Goal: Task Accomplishment & Management: Manage account settings

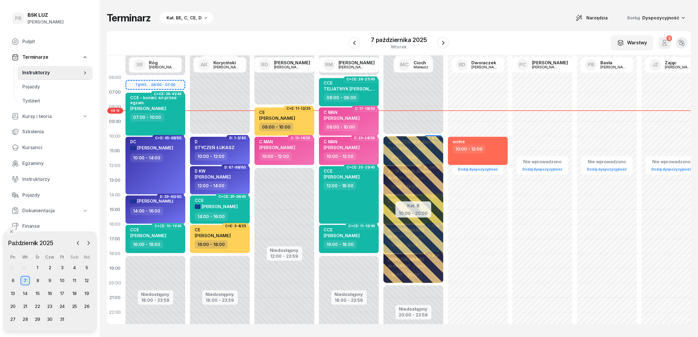
click at [301, 18] on div "Terminarz Kat. BE, C, CE, D Narzędzia Sortuj Dyspozycyjność" at bounding box center [399, 18] width 585 height 12
click at [34, 144] on span "Kursanci" at bounding box center [55, 148] width 66 height 8
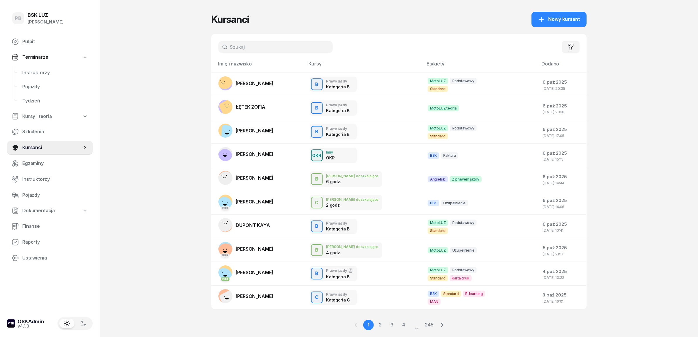
click at [268, 45] on input "text" at bounding box center [276, 47] width 114 height 12
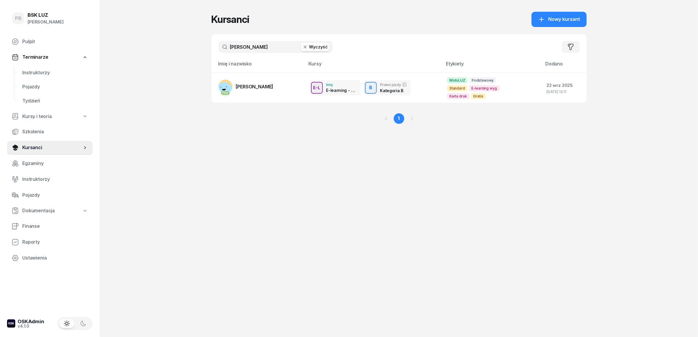
type input "[PERSON_NAME]"
click at [173, 173] on div "PB BSK [PERSON_NAME] Terminarze Instruktorzy Pojazdy Tydzień Kursy i teoria Szk…" at bounding box center [349, 168] width 698 height 337
click at [37, 74] on span "Instruktorzy" at bounding box center [55, 73] width 66 height 8
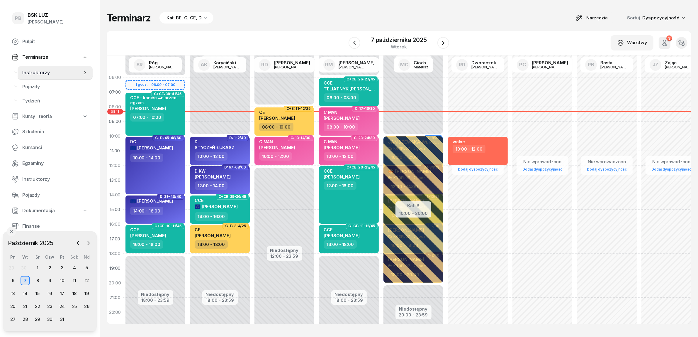
click at [191, 17] on div "Kat. BE, C, CE, D" at bounding box center [184, 17] width 35 height 7
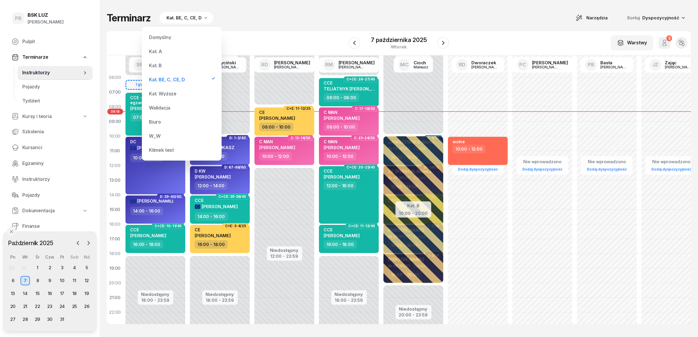
click at [166, 64] on div "Kat. B" at bounding box center [182, 66] width 70 height 12
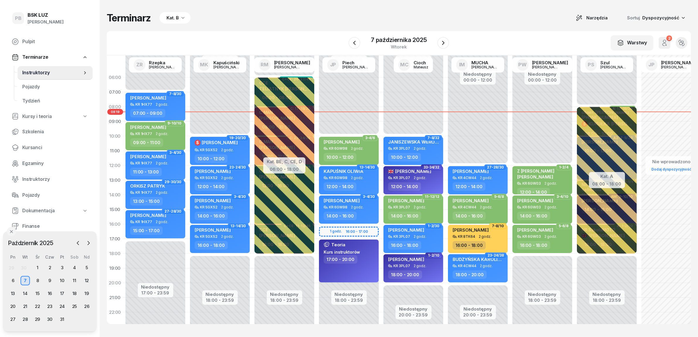
click at [165, 16] on div "Kat. B" at bounding box center [175, 18] width 31 height 12
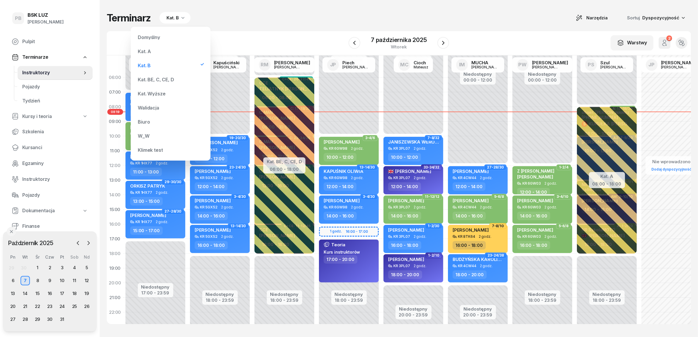
click at [146, 52] on div "Kat. A" at bounding box center [144, 51] width 13 height 5
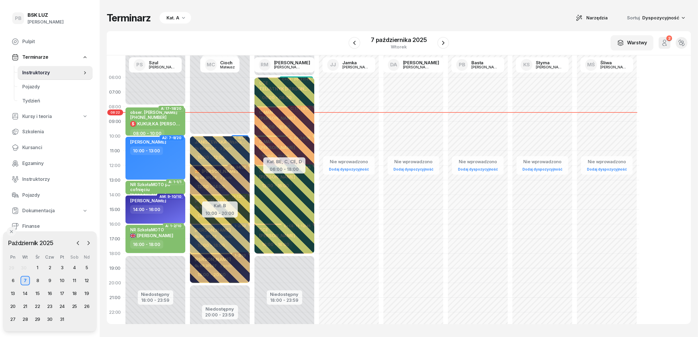
click at [248, 37] on div "W Wybierz AK [PERSON_NAME] BP [PERSON_NAME] DP [PERSON_NAME] GS [PERSON_NAME] I…" at bounding box center [399, 43] width 585 height 24
click at [297, 24] on div "Terminarz Kat. A Narzędzia Sortuj Dyspozycyjność W Wybierz AK [PERSON_NAME] BP …" at bounding box center [399, 168] width 585 height 336
click at [350, 20] on div "Terminarz Kat. A Narzędzia Sortuj Dyspozycyjność" at bounding box center [399, 18] width 585 height 12
click at [321, 17] on div "Terminarz Kat. A Narzędzia Sortuj Dyspozycyjność" at bounding box center [399, 18] width 585 height 12
click at [315, 26] on div "Terminarz Kat. A Narzędzia Sortuj Dyspozycyjność W Wybierz AK [PERSON_NAME] BP …" at bounding box center [399, 168] width 585 height 336
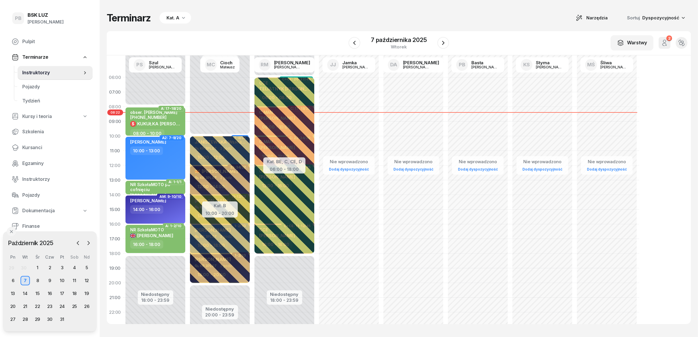
click at [326, 11] on div "Terminarz Kat. A Narzędzia Sortuj Dyspozycyjność W Wybierz AK [PERSON_NAME] BP …" at bounding box center [399, 168] width 585 height 336
click at [168, 18] on div "Kat. A" at bounding box center [173, 17] width 13 height 7
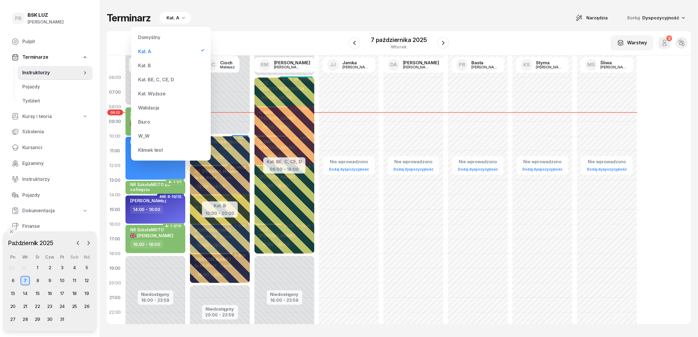
click at [150, 65] on div "Kat. B" at bounding box center [144, 65] width 13 height 5
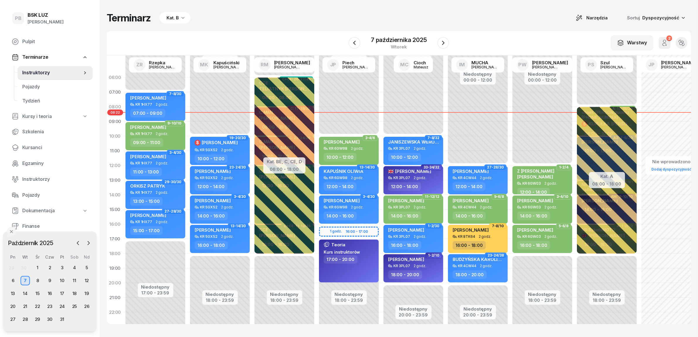
click at [235, 23] on div "Terminarz Kat. B Narzędzia Sortuj Dyspozycyjność" at bounding box center [399, 18] width 585 height 12
click at [185, 21] on div "Kat. B" at bounding box center [175, 18] width 31 height 12
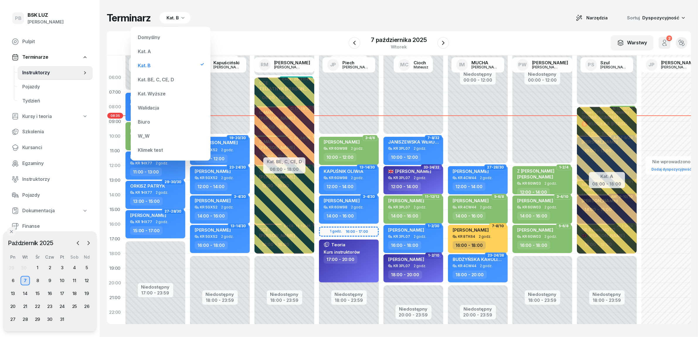
click at [164, 80] on div "Kat. BE, C, CE, D" at bounding box center [156, 79] width 36 height 5
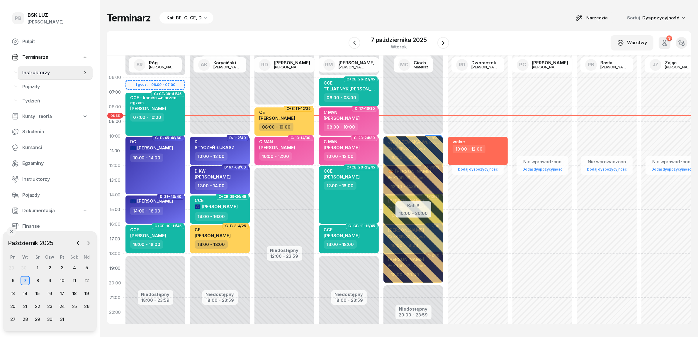
click at [164, 107] on span "[PERSON_NAME]" at bounding box center [148, 109] width 36 height 6
select select "07"
select select "10"
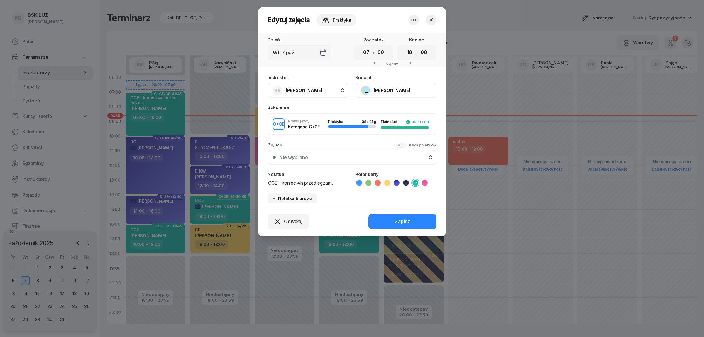
click at [381, 86] on button "[PERSON_NAME]" at bounding box center [395, 90] width 81 height 15
click at [388, 108] on link "Otwórz profil" at bounding box center [395, 110] width 77 height 15
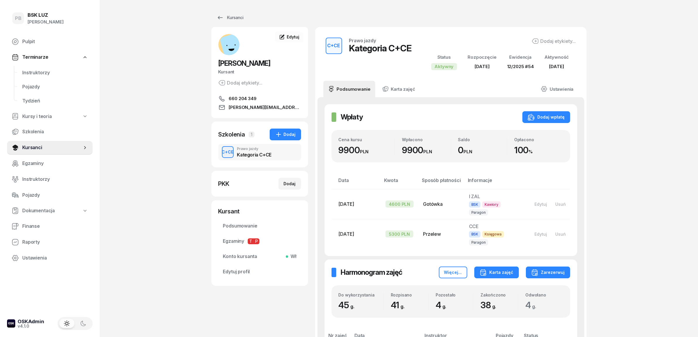
click at [512, 269] on div "Karta zajęć" at bounding box center [497, 272] width 34 height 7
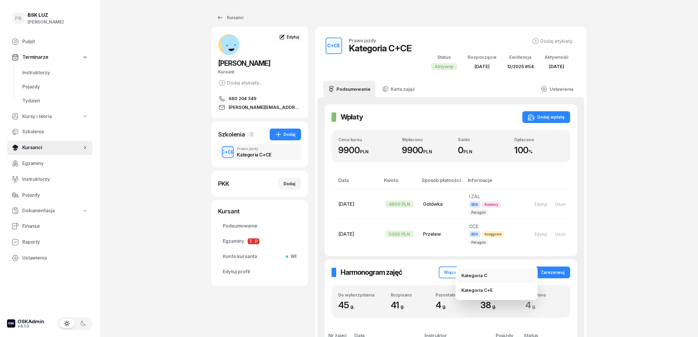
click at [498, 278] on button "Kategoria C" at bounding box center [496, 275] width 77 height 15
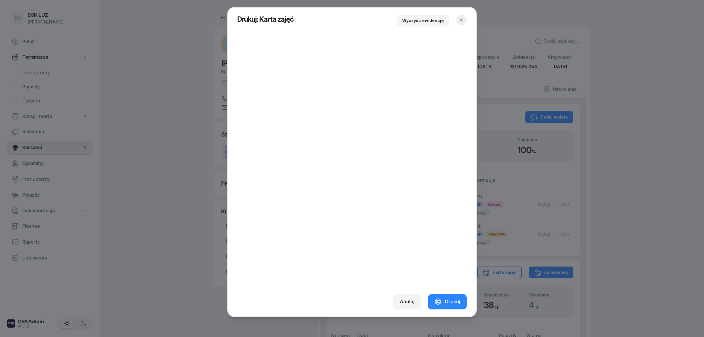
click at [459, 21] on icon "button" at bounding box center [461, 20] width 6 height 6
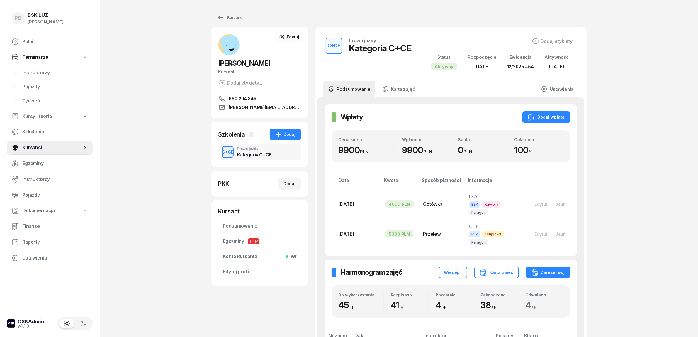
click at [45, 73] on span "Instruktorzy" at bounding box center [55, 73] width 66 height 8
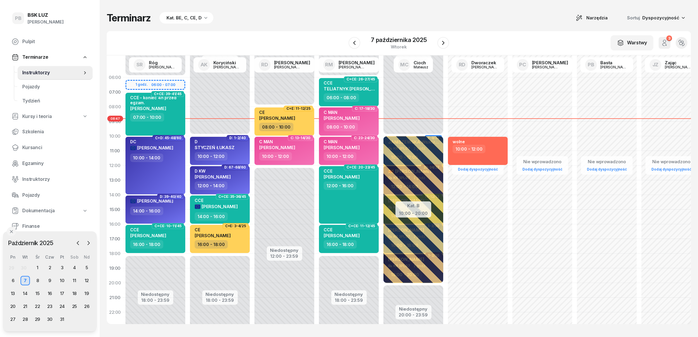
click at [180, 15] on div "Kat. BE, C, CE, D" at bounding box center [184, 17] width 35 height 7
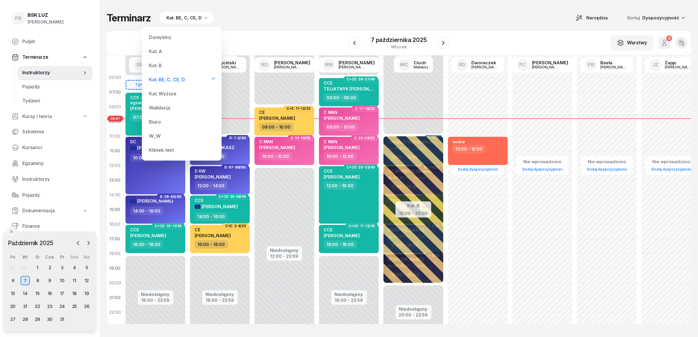
click at [159, 51] on div "Kat. A" at bounding box center [155, 51] width 13 height 5
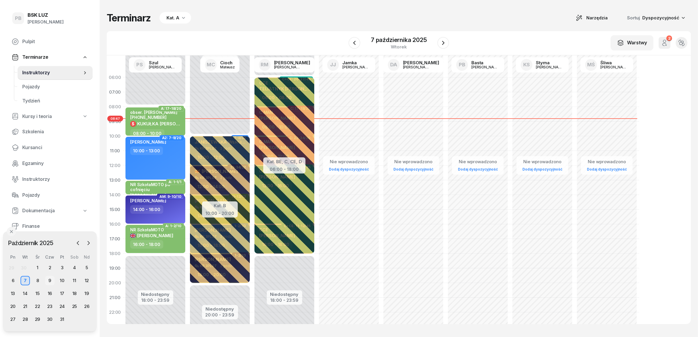
click at [48, 279] on div "9" at bounding box center [49, 280] width 9 height 9
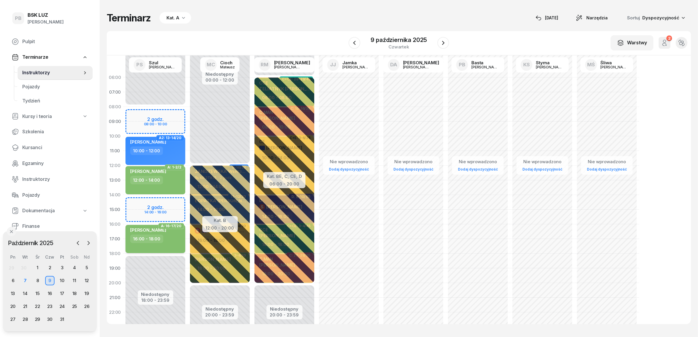
click at [175, 244] on div "[PERSON_NAME] 16:00 - 18:00" at bounding box center [156, 239] width 60 height 28
select select "16"
select select "18"
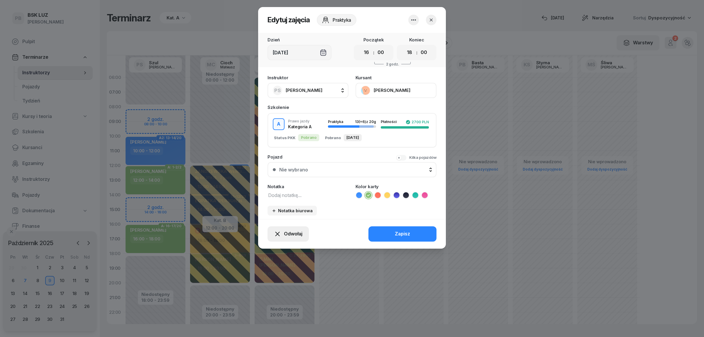
click at [287, 230] on span "Odwołaj" at bounding box center [293, 234] width 18 height 8
click at [291, 196] on div "Kursant odwołał" at bounding box center [277, 198] width 35 height 8
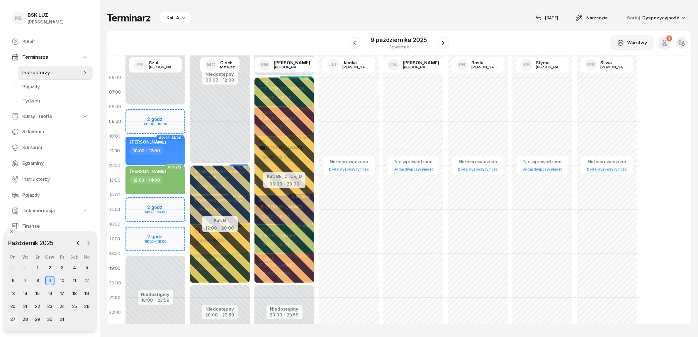
click at [12, 319] on div "27" at bounding box center [12, 318] width 9 height 9
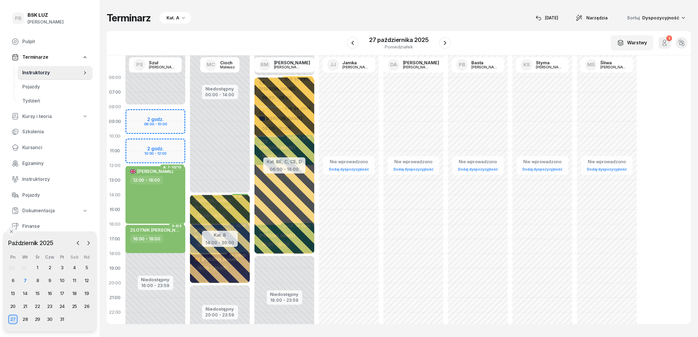
click at [169, 141] on div "Niedostępny 00:00 - 08:00 Niedostępny 16:00 - 23:59 2 godz. 08:00 - 10:00 2 god…" at bounding box center [155, 209] width 65 height 279
select select "10"
select select "12"
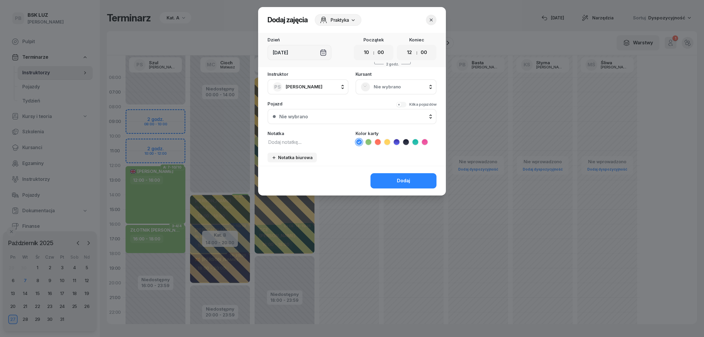
click at [387, 84] on span "Nie wybrano" at bounding box center [402, 87] width 57 height 8
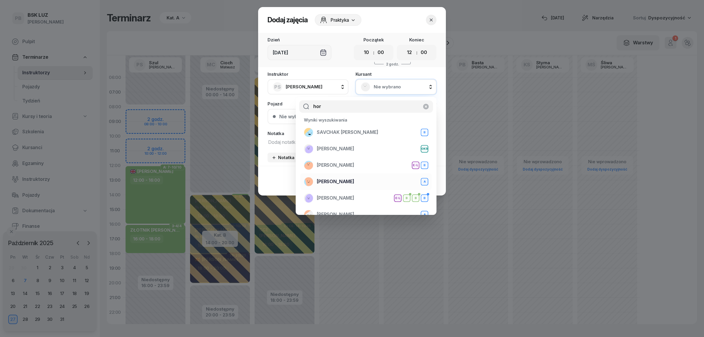
type input "hor"
click at [354, 181] on div "[PERSON_NAME] A" at bounding box center [366, 181] width 124 height 9
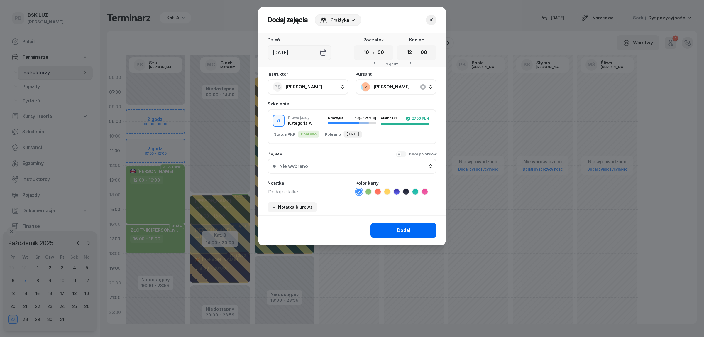
click at [381, 230] on button "Dodaj" at bounding box center [403, 230] width 66 height 15
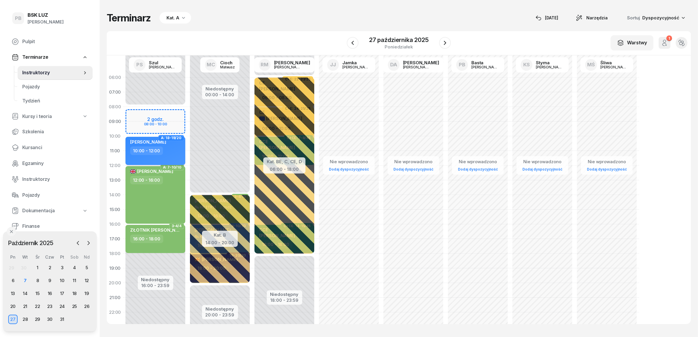
click at [181, 149] on div "10:00 - 12:00" at bounding box center [156, 150] width 52 height 9
select select "10"
select select "12"
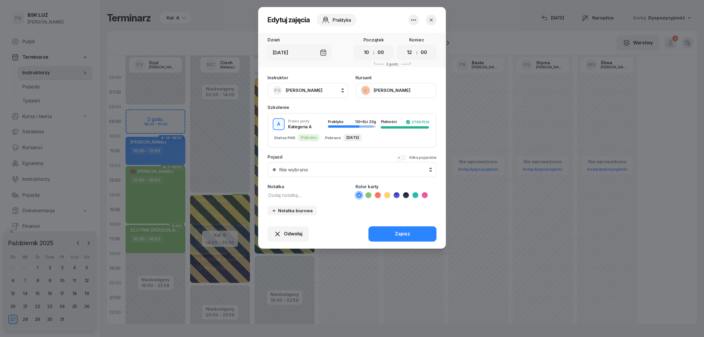
click at [370, 192] on icon at bounding box center [368, 195] width 6 height 6
click at [377, 227] on button "Zapisz" at bounding box center [402, 233] width 68 height 15
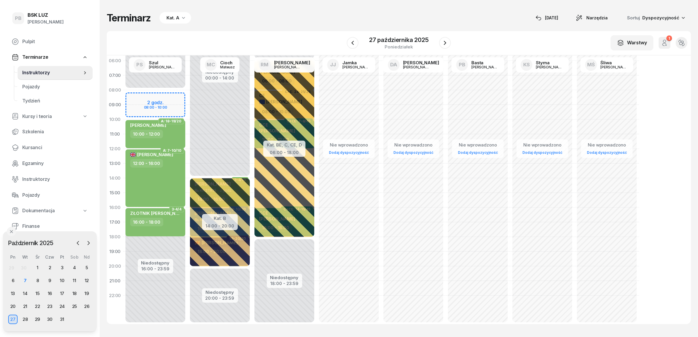
scroll to position [24, 0]
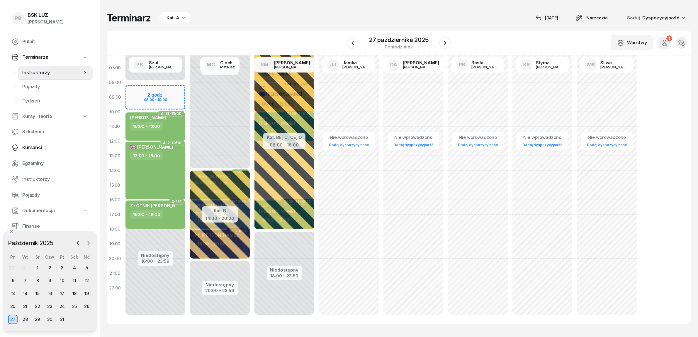
click at [36, 144] on span "Kursanci" at bounding box center [55, 148] width 66 height 8
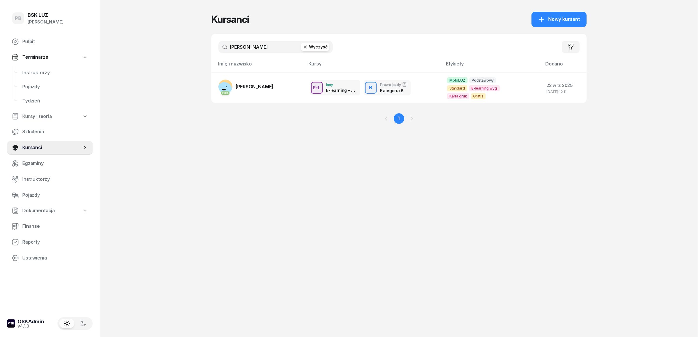
click at [241, 45] on input "[PERSON_NAME]" at bounding box center [276, 47] width 114 height 12
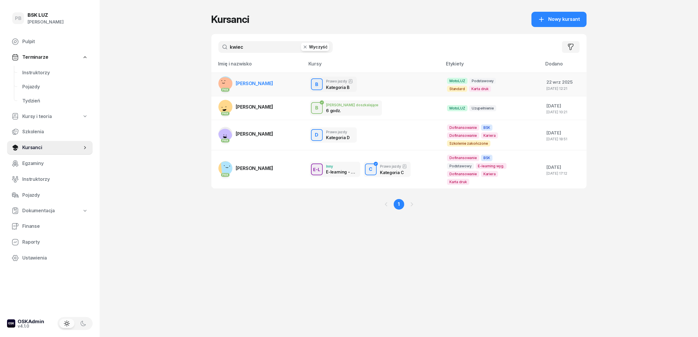
type input "kwiec"
click at [266, 86] on link "PKK [PERSON_NAME]" at bounding box center [246, 83] width 55 height 14
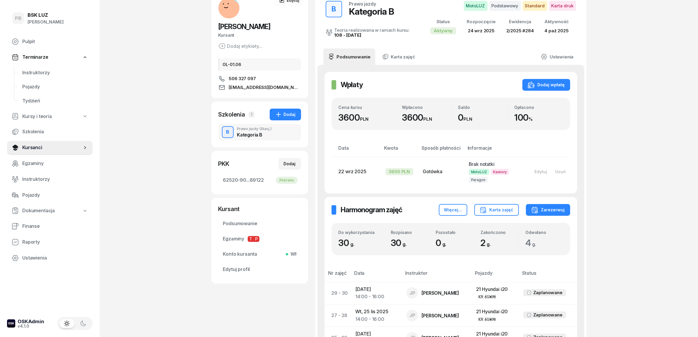
scroll to position [73, 0]
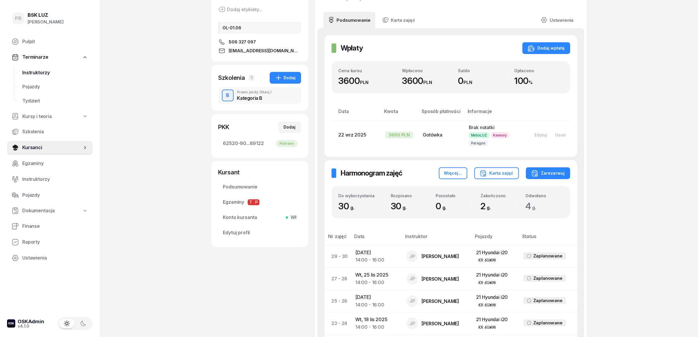
click at [47, 69] on span "Instruktorzy" at bounding box center [55, 73] width 66 height 8
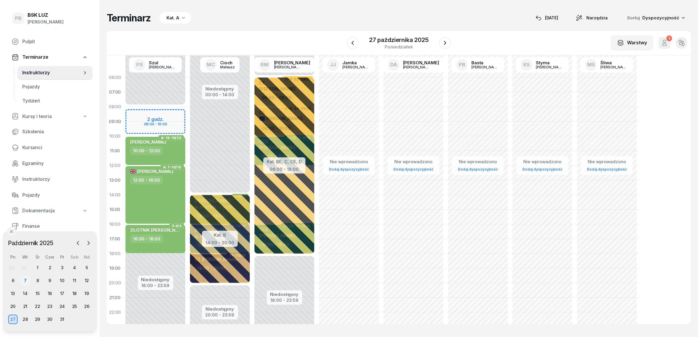
click at [27, 279] on div "7" at bounding box center [25, 280] width 9 height 9
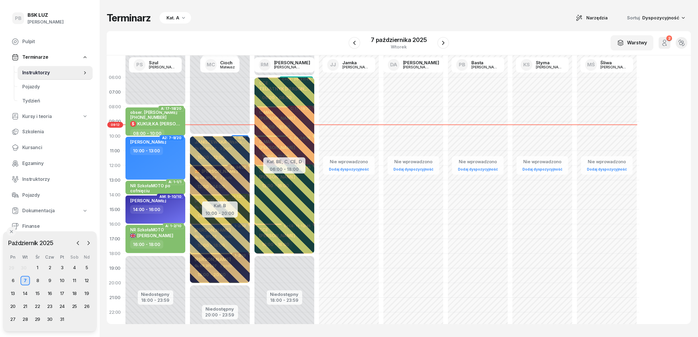
click at [179, 16] on div "Kat. A" at bounding box center [176, 18] width 32 height 12
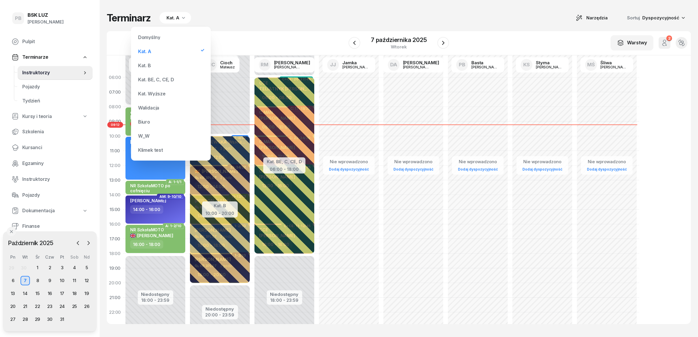
click at [154, 65] on div "Kat. B" at bounding box center [171, 66] width 70 height 12
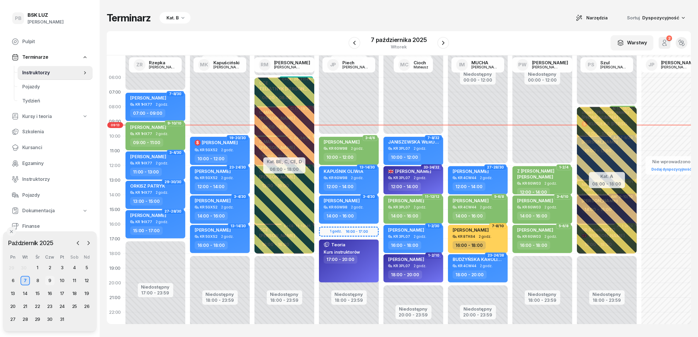
click at [48, 279] on div "9" at bounding box center [49, 280] width 9 height 9
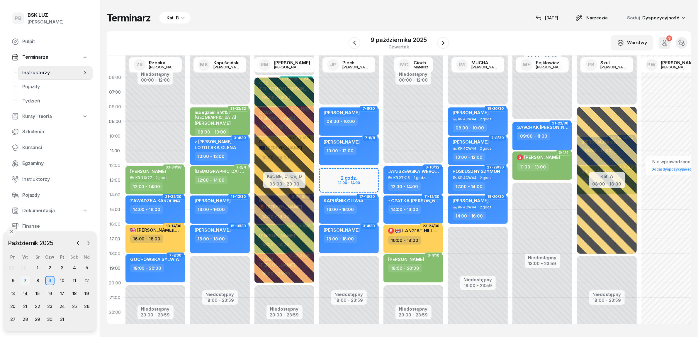
click at [27, 280] on div "7" at bounding box center [25, 280] width 9 height 9
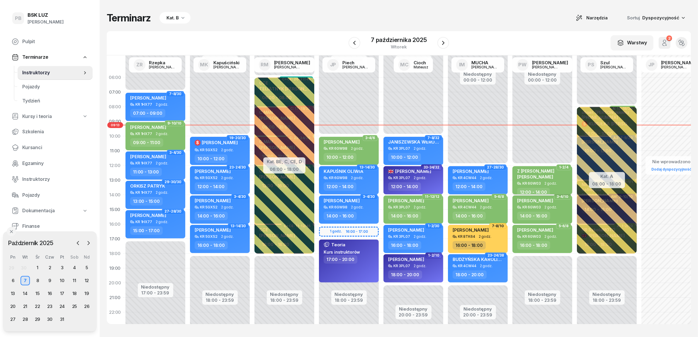
click at [561, 182] on div "KR 6GW03 2 godz." at bounding box center [543, 183] width 52 height 4
select select "12"
select select "14"
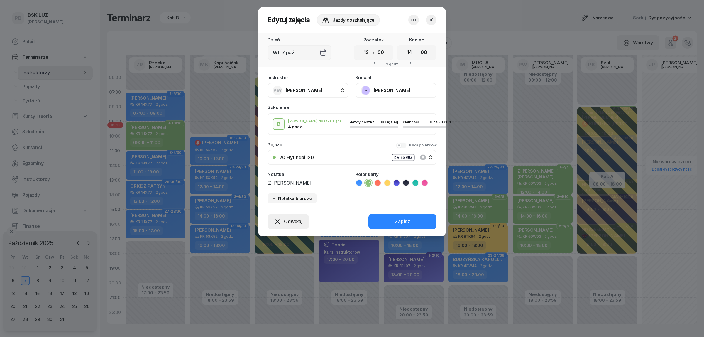
click at [287, 221] on span "Odwołaj" at bounding box center [293, 222] width 18 height 8
click at [297, 186] on link "Kursant odwołał" at bounding box center [284, 185] width 77 height 15
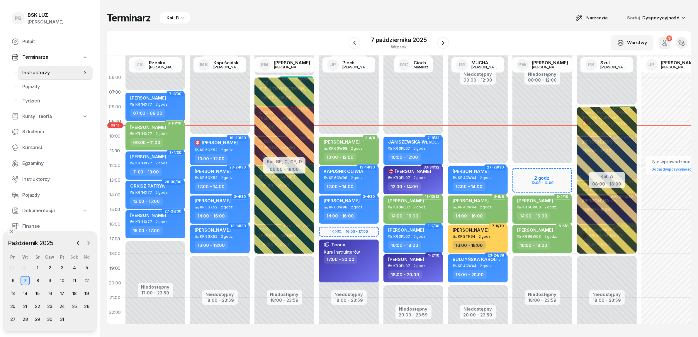
click at [358, 6] on div "Terminarz Kat. B Narzędzia Sortuj Dyspozycyjność W Wybierz AK [PERSON_NAME] BP …" at bounding box center [399, 168] width 585 height 336
click at [175, 15] on div "Kat. B" at bounding box center [173, 17] width 12 height 7
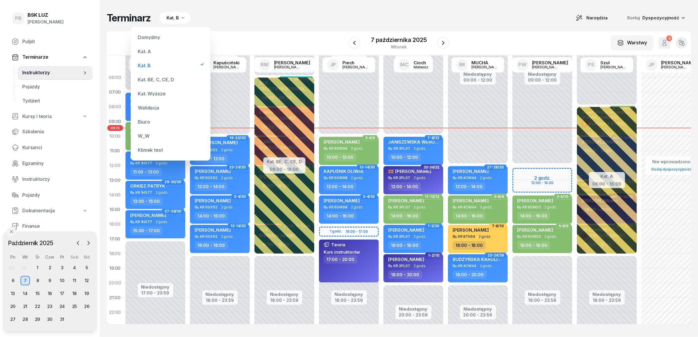
click at [270, 20] on div "Terminarz Kat. B Narzędzia Sortuj Dyspozycyjność" at bounding box center [399, 18] width 585 height 12
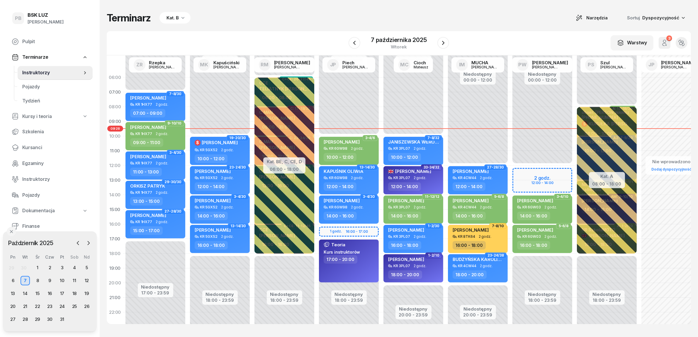
click at [180, 16] on icon "button" at bounding box center [183, 18] width 6 height 6
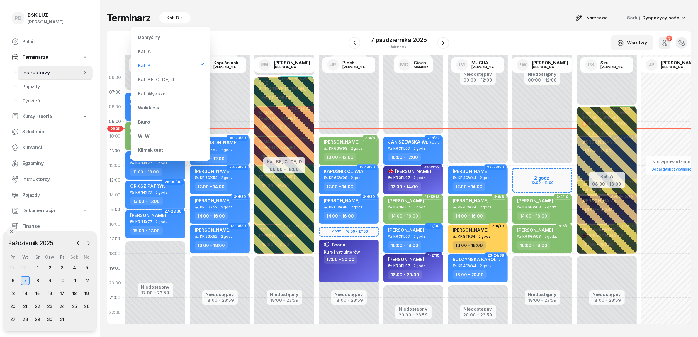
click at [154, 78] on div "Kat. BE, C, CE, D" at bounding box center [156, 79] width 36 height 5
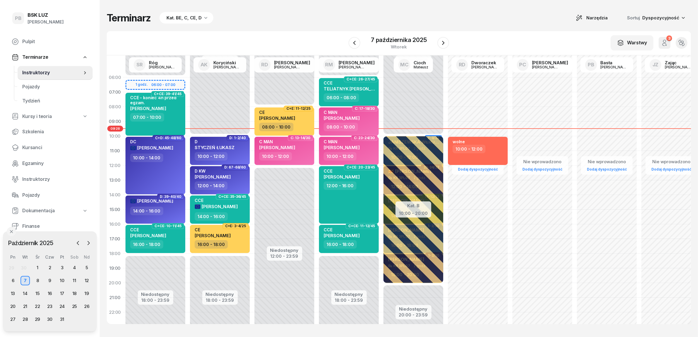
click at [279, 26] on div "Terminarz Kat. BE, C, CE, D Narzędzia Sortuj Dyspozycyjność W Wybierz AK [PERSO…" at bounding box center [399, 168] width 585 height 336
click at [300, 313] on div "Niedostępny 00:00 - 08:00 Niedostępny 12:00 - 23:59 C+E: 11-12/25 CE [PERSON_NA…" at bounding box center [284, 209] width 65 height 279
select select "22"
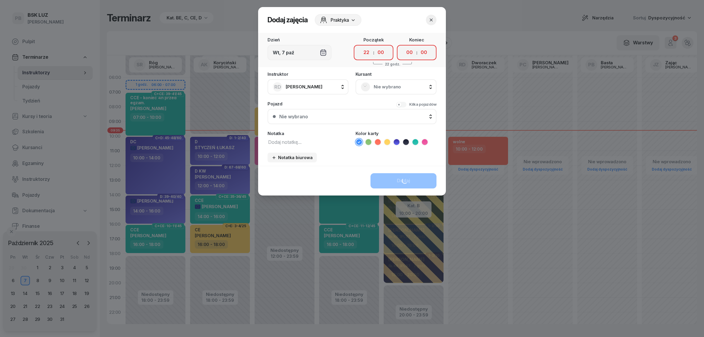
click at [433, 18] on icon "button" at bounding box center [431, 20] width 6 height 6
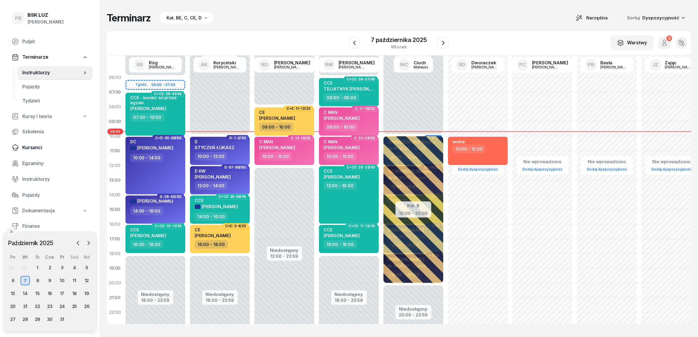
click at [36, 149] on span "Kursanci" at bounding box center [55, 148] width 66 height 8
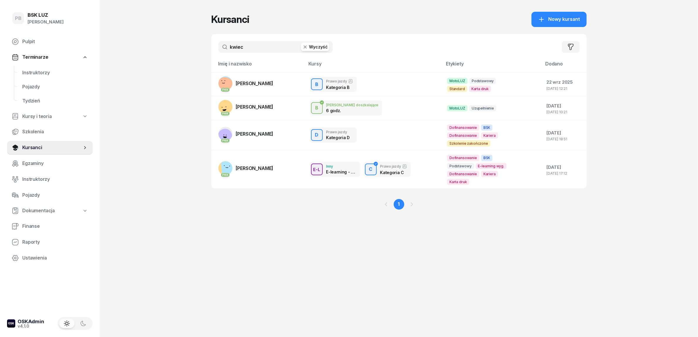
click at [237, 46] on input "kwiec" at bounding box center [276, 47] width 114 height 12
click at [274, 83] on span "[PERSON_NAME]" at bounding box center [255, 83] width 38 height 6
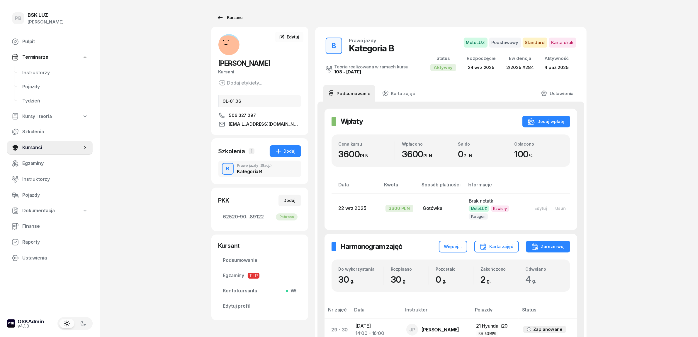
click at [239, 20] on div "Kursanci" at bounding box center [230, 17] width 27 height 7
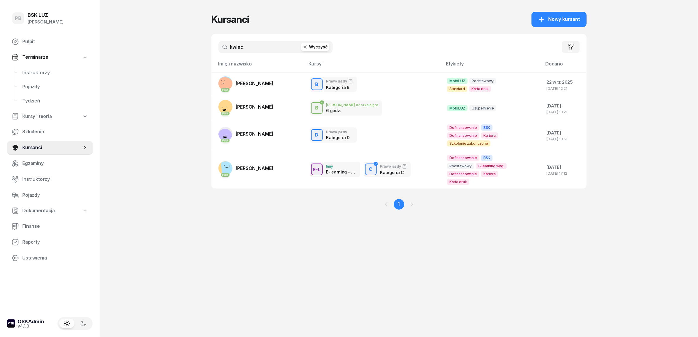
click at [246, 44] on input "kwiec" at bounding box center [276, 47] width 114 height 12
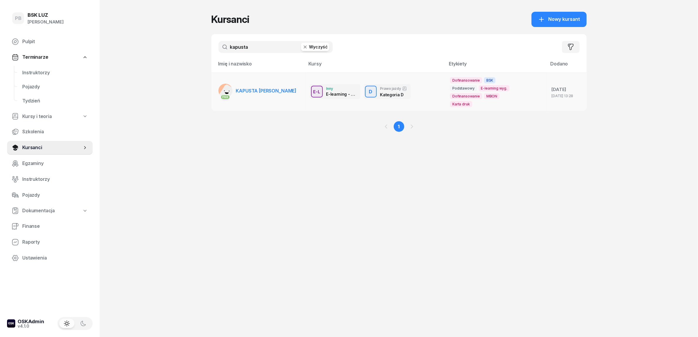
type input "kapusta"
click at [260, 93] on span "KAPUSTA [PERSON_NAME]" at bounding box center [266, 91] width 61 height 6
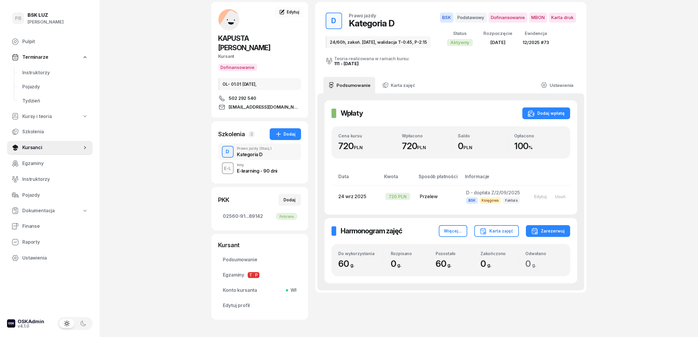
scroll to position [38, 0]
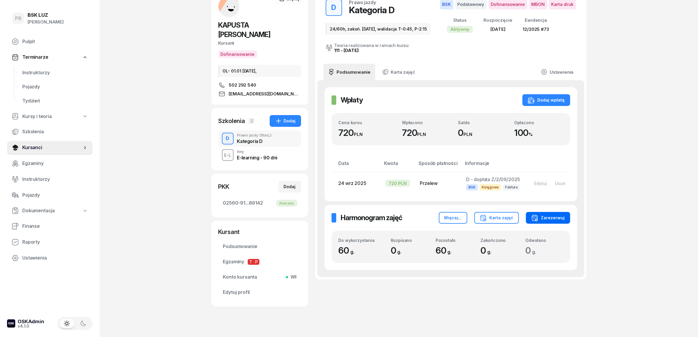
click at [555, 214] on div "Zarezerwuj" at bounding box center [548, 217] width 34 height 7
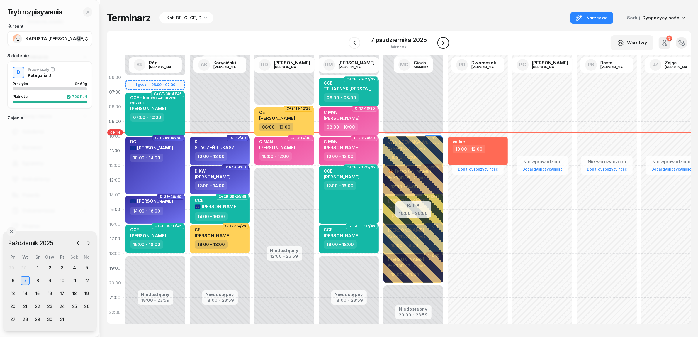
click at [443, 43] on icon "button" at bounding box center [443, 42] width 7 height 7
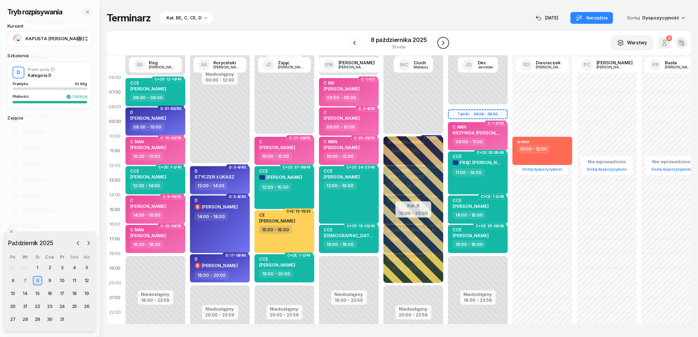
click at [443, 43] on icon "button" at bounding box center [443, 42] width 7 height 7
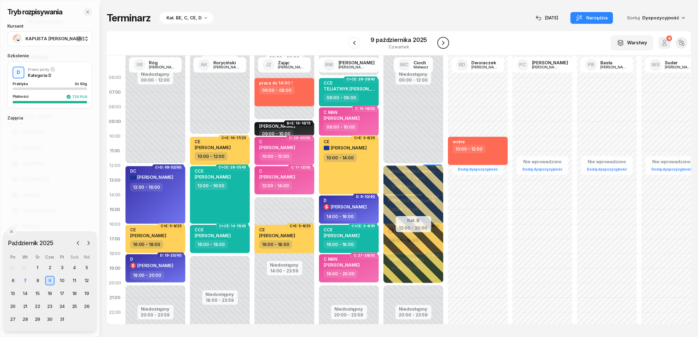
click at [443, 43] on icon "button" at bounding box center [443, 42] width 7 height 7
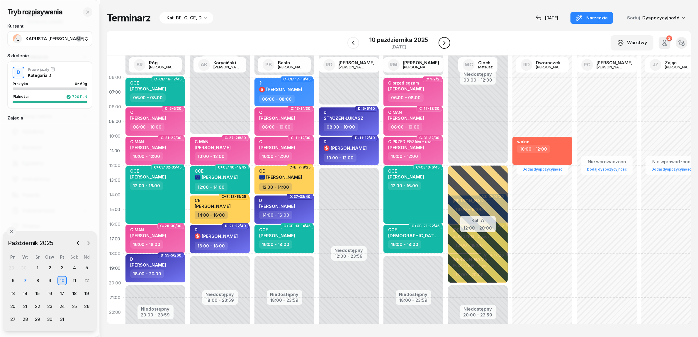
click at [443, 43] on icon "button" at bounding box center [444, 42] width 7 height 7
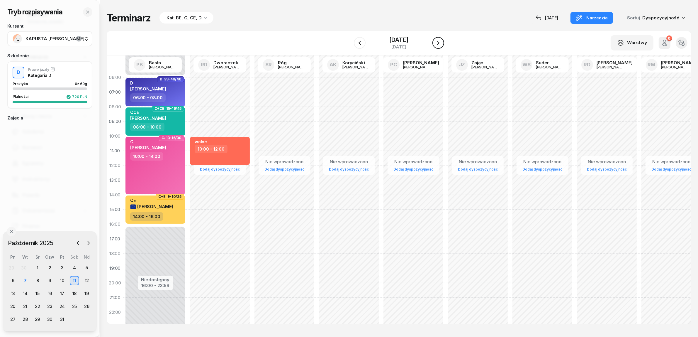
click at [442, 43] on icon "button" at bounding box center [438, 42] width 7 height 7
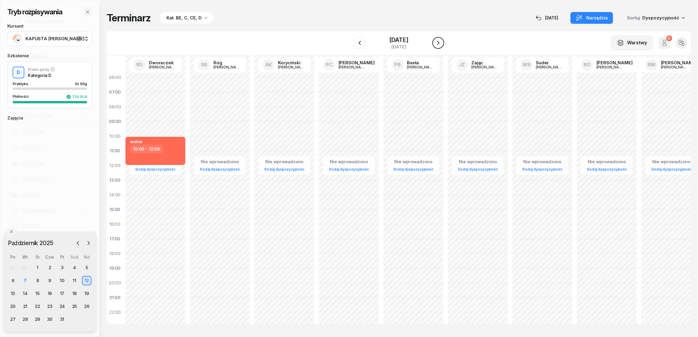
click at [442, 43] on icon "button" at bounding box center [438, 42] width 7 height 7
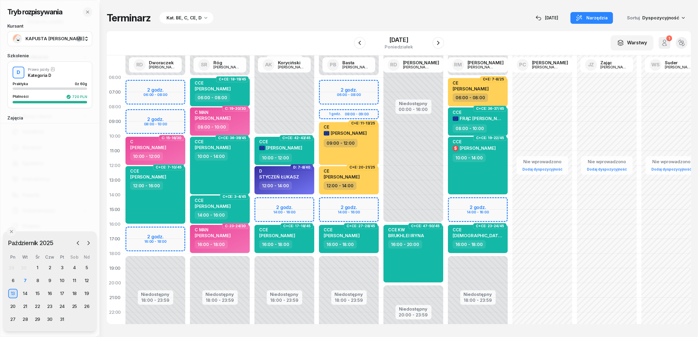
click at [303, 202] on div "Niedostępny 00:00 - 10:00 Niedostępny 18:00 - 23:59 2 godz. 14:00 - 16:00 C+CE:…" at bounding box center [284, 209] width 65 height 279
select select "14"
select select "16"
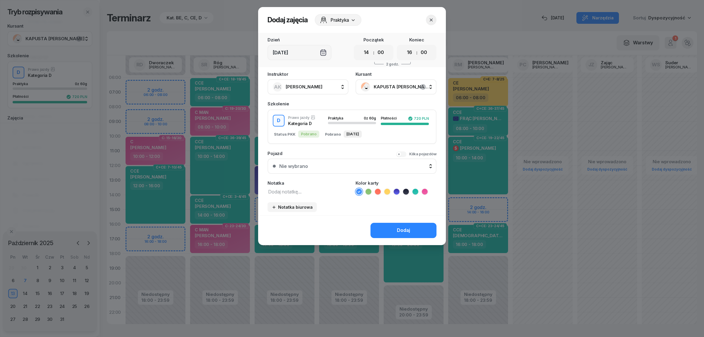
click at [398, 191] on icon at bounding box center [397, 192] width 6 height 6
click at [324, 187] on textarea at bounding box center [307, 191] width 81 height 8
type textarea "D"
click at [394, 229] on button "Dodaj" at bounding box center [403, 230] width 66 height 15
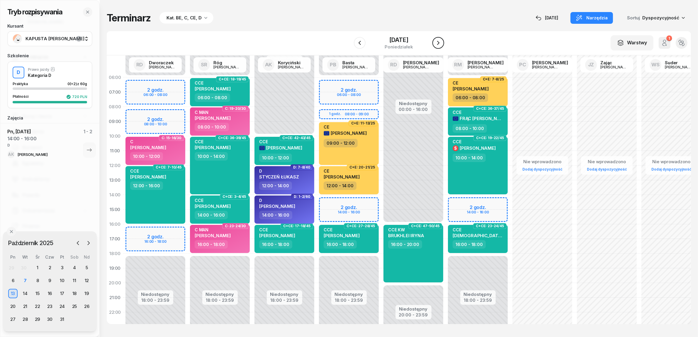
click at [441, 40] on icon "button" at bounding box center [438, 42] width 7 height 7
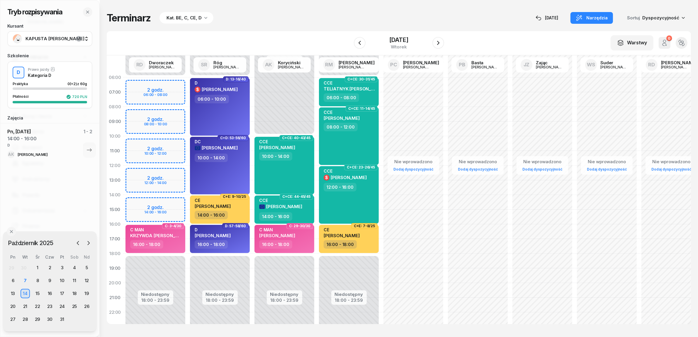
click at [170, 202] on div "Niedostępny 00:00 - 06:00 Niedostępny 18:00 - 23:59 2 godz. 06:00 - 08:00 2 god…" at bounding box center [155, 209] width 65 height 279
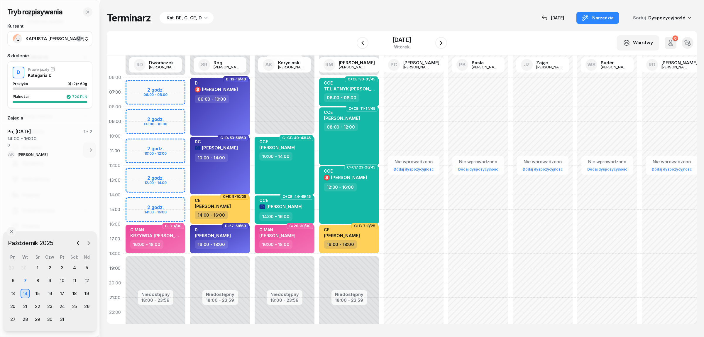
select select "14"
select select "16"
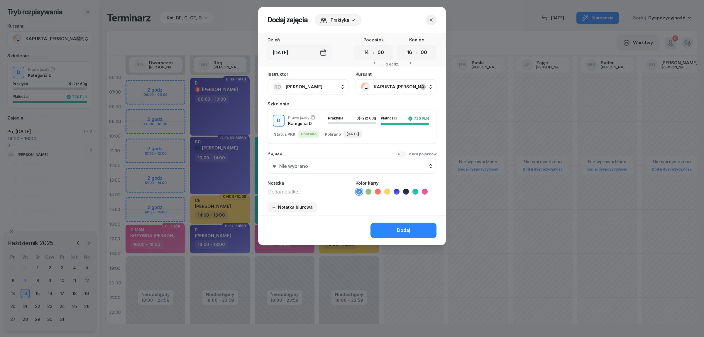
click at [296, 187] on textarea at bounding box center [307, 191] width 81 height 8
type textarea "D"
click at [397, 191] on icon at bounding box center [397, 192] width 6 height 6
click at [390, 228] on button "Dodaj" at bounding box center [403, 230] width 66 height 15
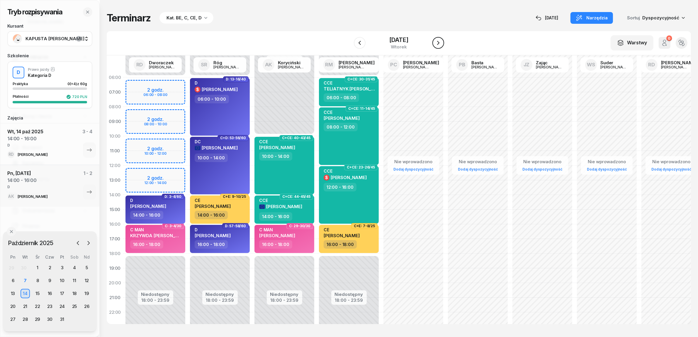
click at [442, 44] on icon "button" at bounding box center [438, 42] width 7 height 7
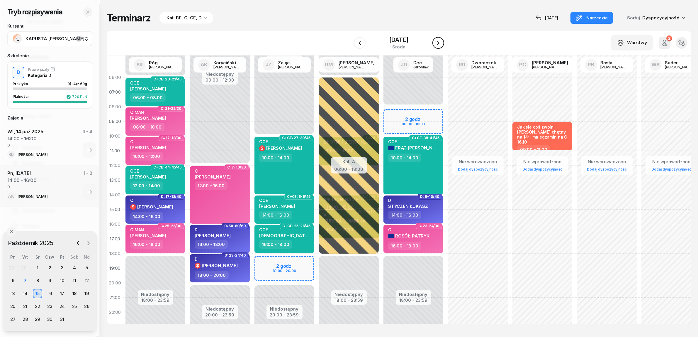
click at [442, 44] on icon "button" at bounding box center [438, 42] width 7 height 7
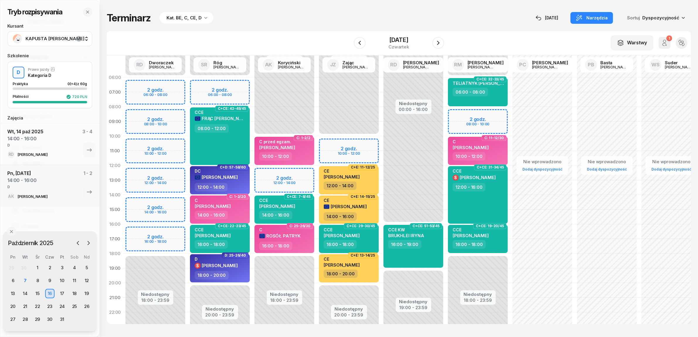
click at [307, 171] on div "Niedostępny 00:00 - 10:00 Niedostępny 18:00 - 23:59 2 godz. 12:00 - 14:00 C: 1-…" at bounding box center [284, 209] width 65 height 279
select select "12"
select select "14"
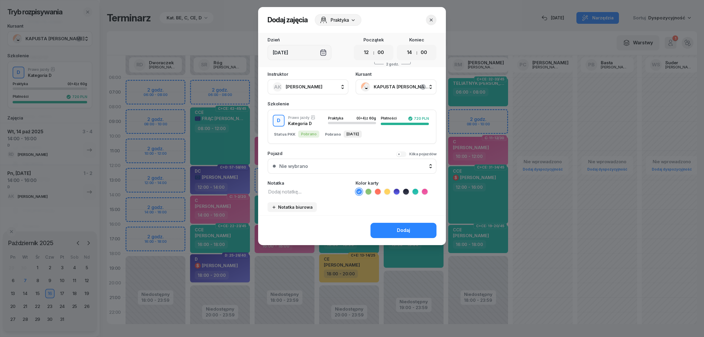
drag, startPoint x: 318, startPoint y: 187, endPoint x: 323, endPoint y: 175, distance: 13.4
click at [318, 187] on textarea at bounding box center [307, 191] width 81 height 8
type textarea "D"
click at [395, 189] on icon at bounding box center [397, 192] width 6 height 6
click at [387, 226] on button "Dodaj" at bounding box center [403, 230] width 66 height 15
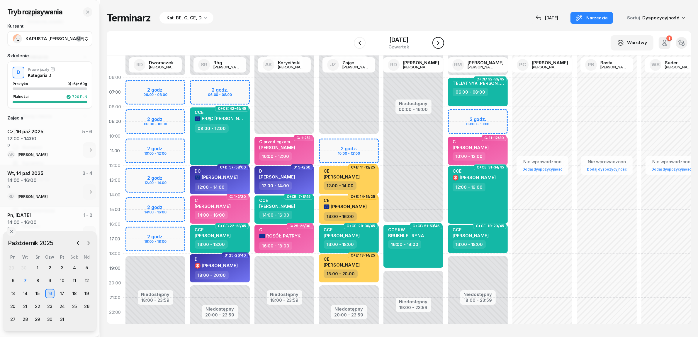
click at [444, 41] on button "button" at bounding box center [439, 43] width 12 height 12
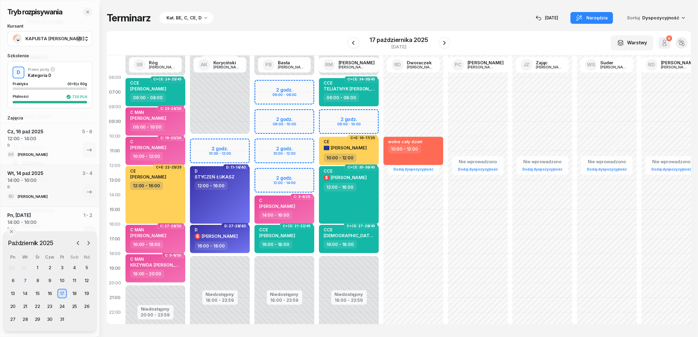
click at [218, 142] on div "Niedostępny 00:00 - 10:00 Niedostępny 18:00 - 23:59 2 godz. 10:00 - 12:00 D: 11…" at bounding box center [220, 209] width 65 height 279
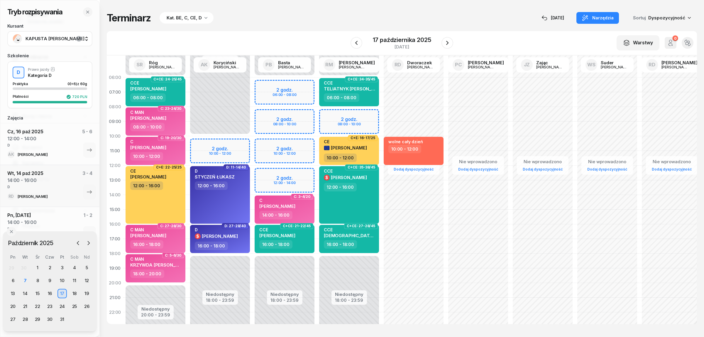
select select "10"
select select "12"
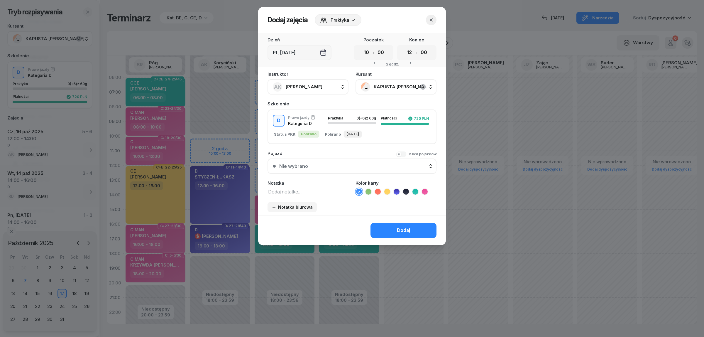
click at [285, 193] on textarea at bounding box center [307, 191] width 81 height 8
type textarea "D"
click at [395, 189] on icon at bounding box center [397, 192] width 6 height 6
click at [384, 227] on button "Dodaj" at bounding box center [403, 230] width 66 height 15
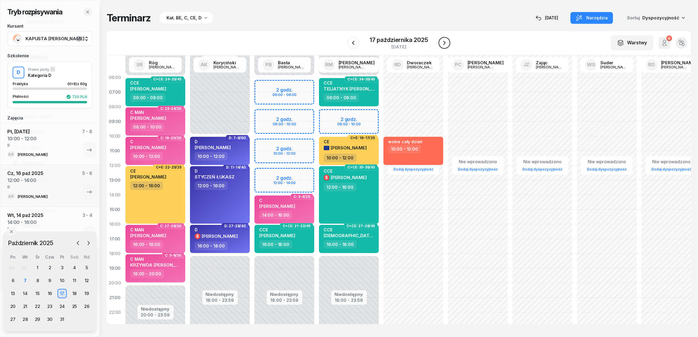
click at [445, 43] on icon "button" at bounding box center [444, 42] width 7 height 7
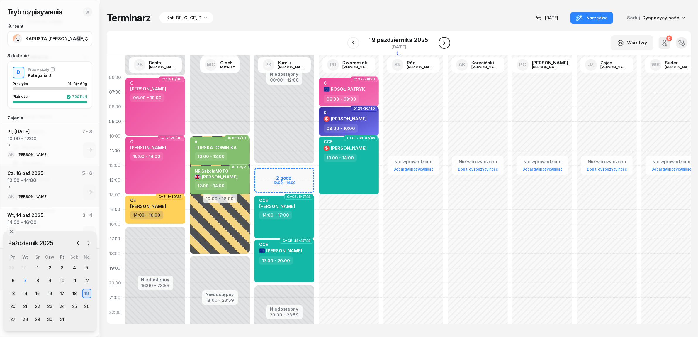
click at [445, 43] on icon "button" at bounding box center [444, 42] width 7 height 7
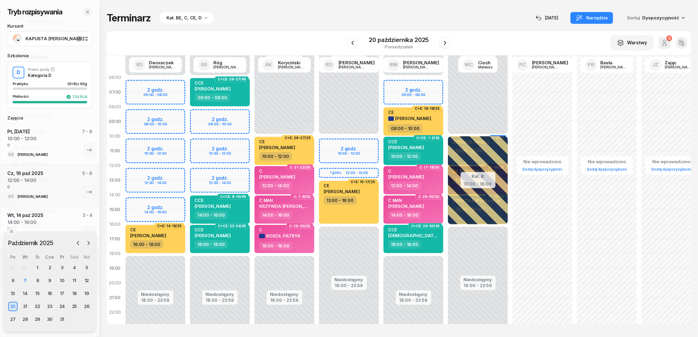
click at [240, 141] on div "Niedostępny 00:00 - 06:00 Niedostępny 18:00 - 23:59 2 godz. 08:00 - 10:00 2 god…" at bounding box center [220, 209] width 65 height 279
select select "10"
select select "12"
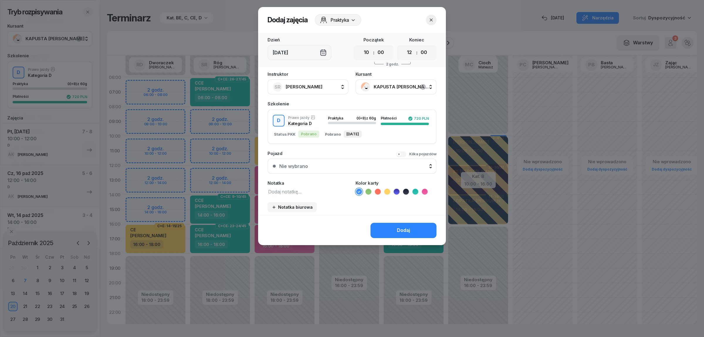
click at [295, 187] on textarea at bounding box center [307, 191] width 81 height 8
type textarea "D"
click at [397, 190] on icon at bounding box center [396, 191] width 3 height 2
click at [388, 231] on button "Dodaj" at bounding box center [403, 230] width 66 height 15
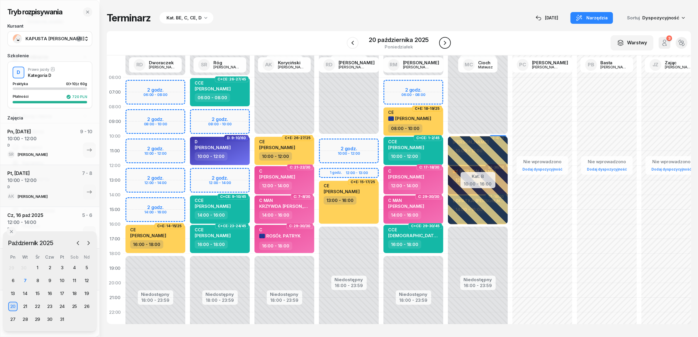
click at [449, 42] on button "button" at bounding box center [445, 43] width 12 height 12
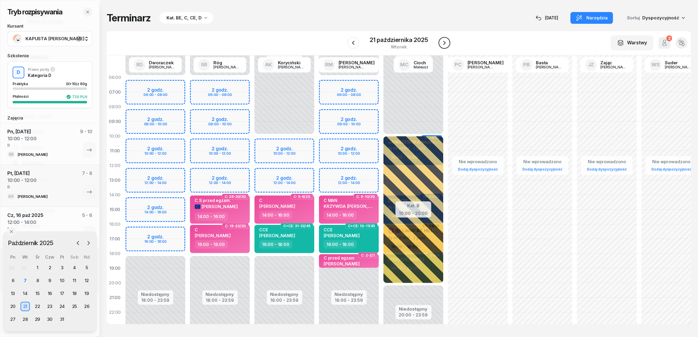
click at [449, 42] on button "button" at bounding box center [445, 43] width 12 height 12
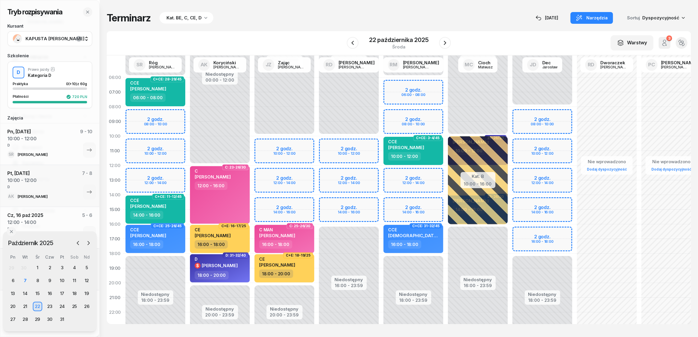
click at [173, 172] on div "Niedostępny 00:00 - 06:00 Niedostępny 18:00 - 23:59 2 godz. 08:00 - 10:00 2 god…" at bounding box center [155, 209] width 65 height 279
select select "12"
select select "14"
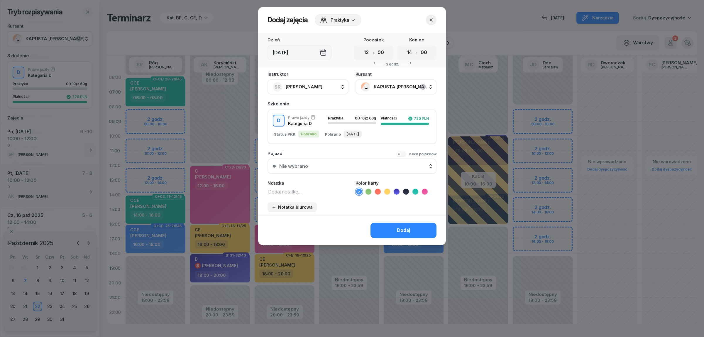
click at [272, 187] on textarea at bounding box center [307, 191] width 81 height 8
type textarea "D"
click at [433, 21] on icon "button" at bounding box center [431, 20] width 6 height 6
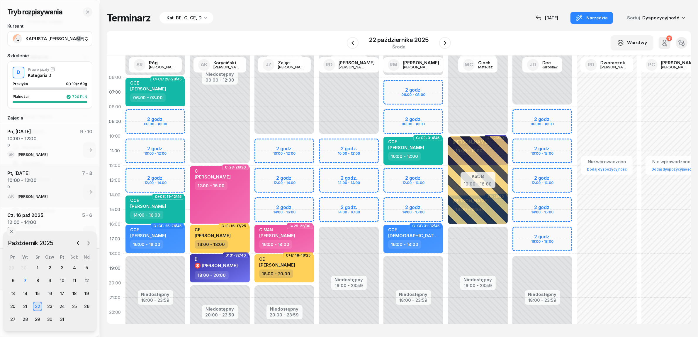
click at [181, 111] on div "Niedostępny 00:00 - 06:00 Niedostępny 18:00 - 23:59 2 godz. 08:00 - 10:00 2 god…" at bounding box center [155, 209] width 65 height 279
select select "08"
select select "10"
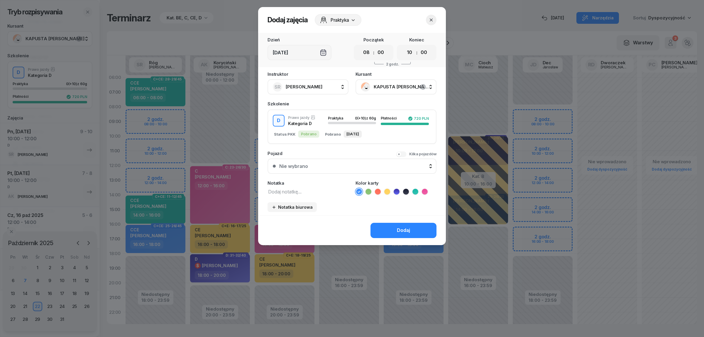
click at [281, 185] on div "Notatka" at bounding box center [307, 188] width 81 height 14
click at [280, 188] on textarea at bounding box center [307, 191] width 81 height 8
type textarea "D"
click at [397, 189] on icon at bounding box center [397, 192] width 6 height 6
click at [384, 235] on button "Dodaj" at bounding box center [403, 230] width 66 height 15
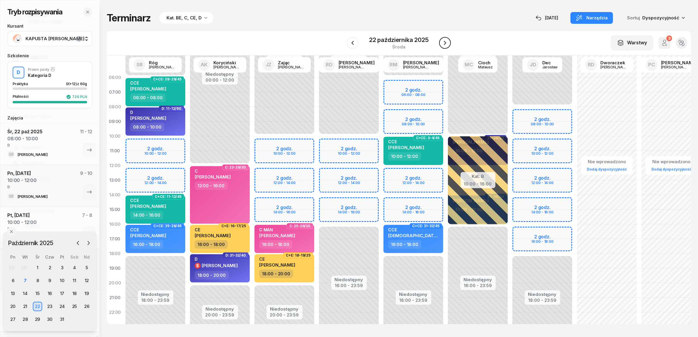
click at [445, 43] on icon "button" at bounding box center [445, 42] width 7 height 7
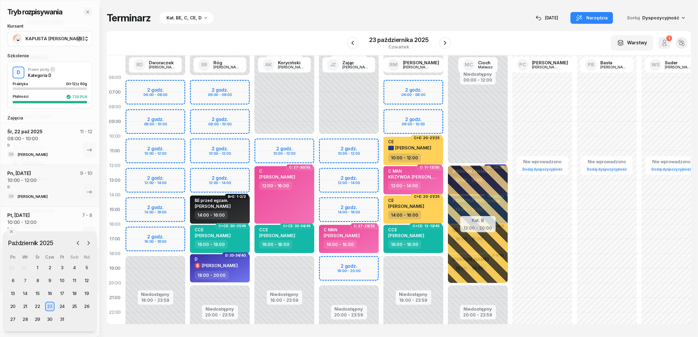
click at [303, 141] on div "Niedostępny 00:00 - 10:00 Niedostępny 18:00 - 23:59 2 godz. 10:00 - 12:00 C: 27…" at bounding box center [284, 209] width 65 height 279
select select "10"
select select "12"
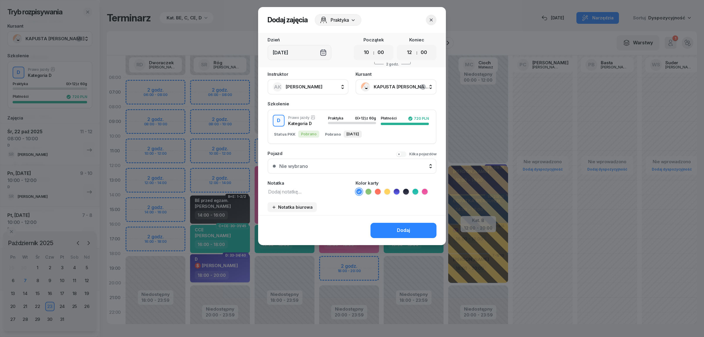
click at [398, 87] on span "KAPUSTA [PERSON_NAME]" at bounding box center [402, 87] width 57 height 8
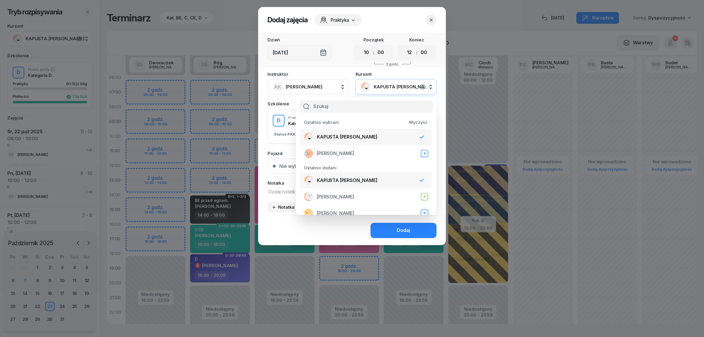
click at [398, 87] on span "KAPUSTA [PERSON_NAME]" at bounding box center [402, 87] width 57 height 8
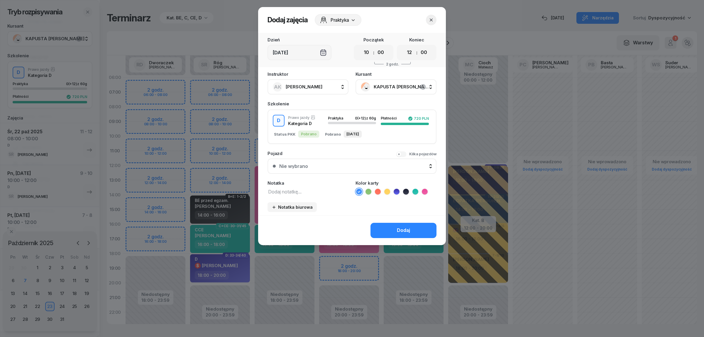
click at [282, 188] on textarea at bounding box center [307, 191] width 81 height 8
type textarea "D"
click at [396, 189] on icon at bounding box center [397, 192] width 6 height 6
click at [390, 231] on button "Dodaj" at bounding box center [403, 230] width 66 height 15
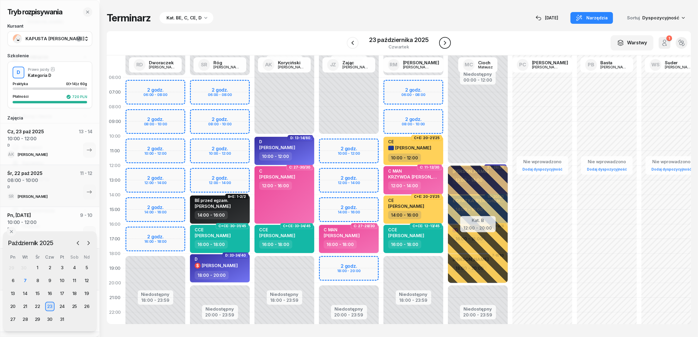
click at [445, 43] on icon "button" at bounding box center [445, 42] width 7 height 7
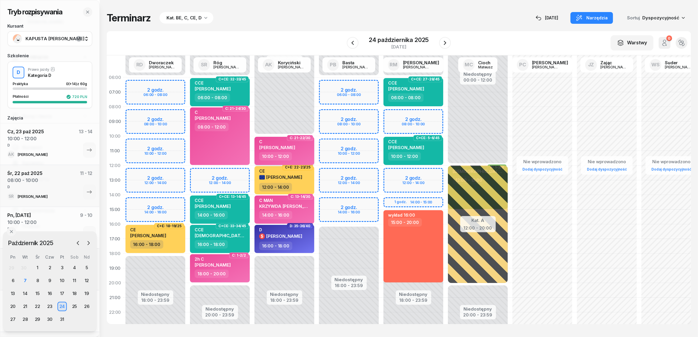
click at [311, 150] on div "C [PERSON_NAME] 10:00 - 12:00" at bounding box center [285, 151] width 60 height 28
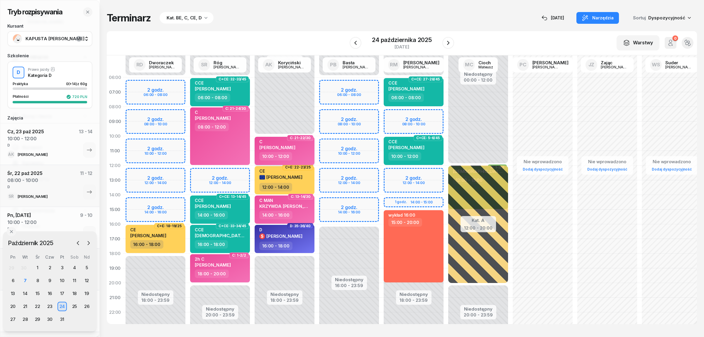
select select "10"
select select "12"
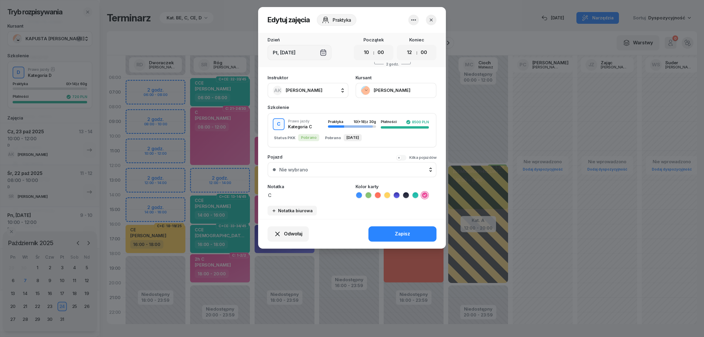
click at [325, 88] on button "AK [PERSON_NAME]" at bounding box center [307, 90] width 81 height 15
type input "bas"
click at [309, 127] on span "[PERSON_NAME]" at bounding box center [307, 130] width 36 height 8
click at [393, 232] on button "Zapisz" at bounding box center [402, 233] width 68 height 15
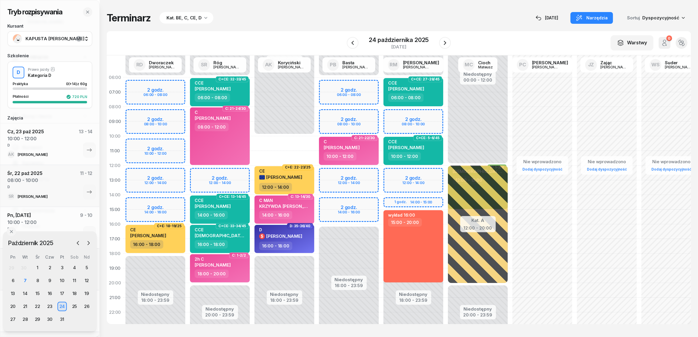
click at [289, 141] on div "Niedostępny 00:00 - 10:00 Niedostępny 18:00 - 23:59 C+E: 22-23/25 CE [PERSON_NA…" at bounding box center [284, 209] width 65 height 279
select select "10"
select select "12"
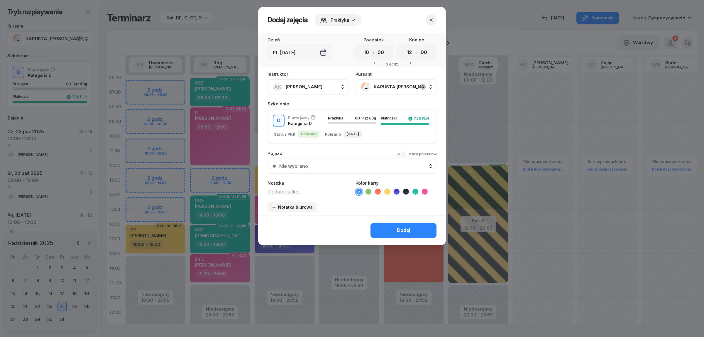
click at [304, 188] on textarea at bounding box center [307, 191] width 81 height 8
type textarea "D"
click at [394, 189] on icon at bounding box center [397, 192] width 6 height 6
click at [393, 223] on button "Dodaj" at bounding box center [403, 230] width 66 height 15
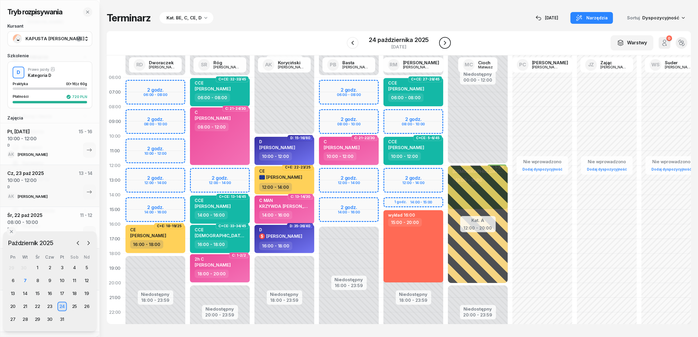
click at [446, 43] on icon "button" at bounding box center [445, 42] width 7 height 7
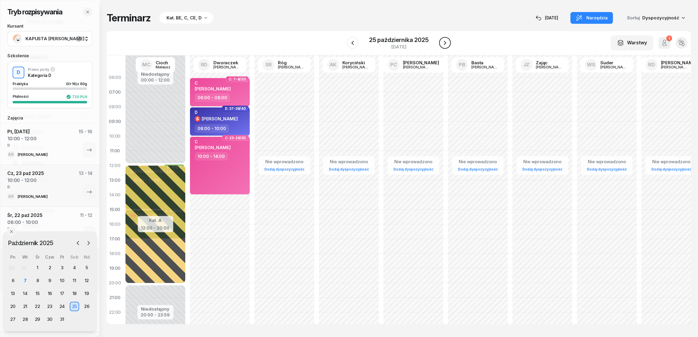
click at [446, 43] on icon "button" at bounding box center [445, 42] width 7 height 7
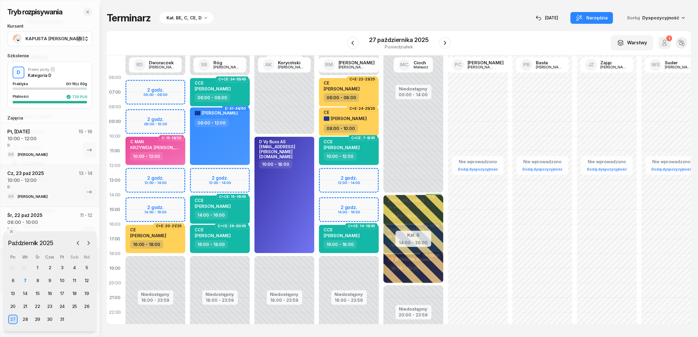
click at [236, 171] on div "Niedostępny 00:00 - 06:00 Niedostępny 18:00 - 23:59 2 godz. 12:00 - 14:00 C+CE:…" at bounding box center [220, 209] width 65 height 279
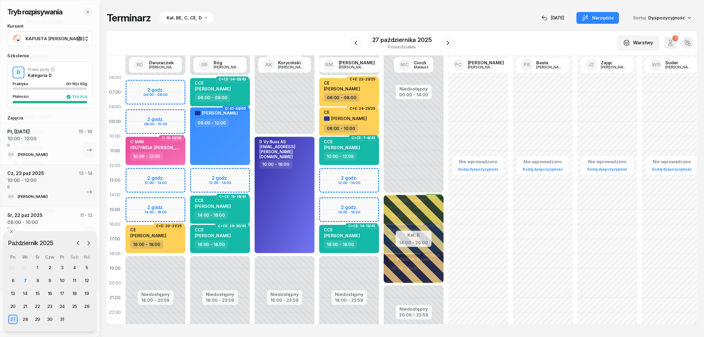
select select "12"
select select "14"
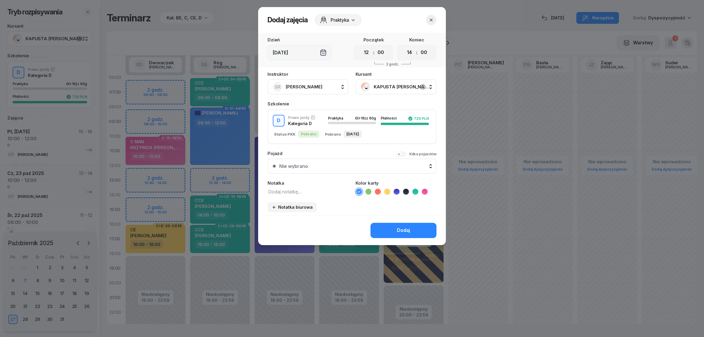
click at [302, 185] on div "Notatka" at bounding box center [307, 188] width 81 height 14
click at [301, 194] on div "Instruktor SR Róg [PERSON_NAME] AK [PERSON_NAME] BP [PERSON_NAME] DP [PERSON_NA…" at bounding box center [352, 143] width 188 height 143
click at [299, 191] on textarea at bounding box center [307, 191] width 81 height 8
type textarea "D"
click at [398, 189] on icon at bounding box center [397, 192] width 6 height 6
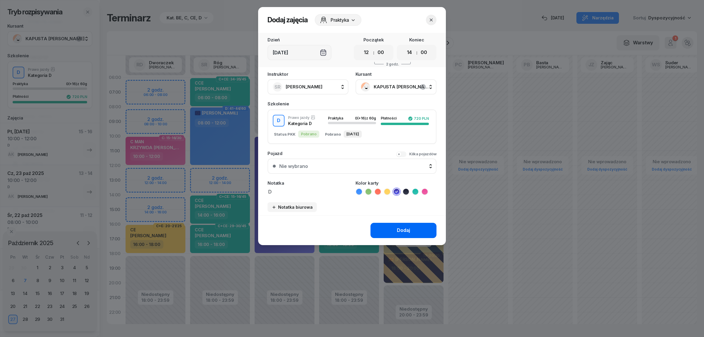
click at [383, 226] on button "Dodaj" at bounding box center [403, 230] width 66 height 15
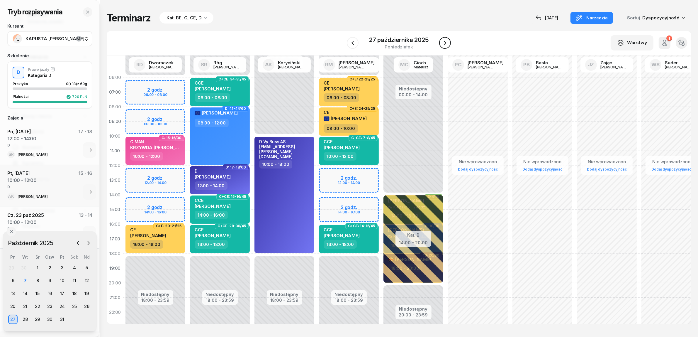
click at [445, 44] on icon "button" at bounding box center [445, 43] width 2 height 4
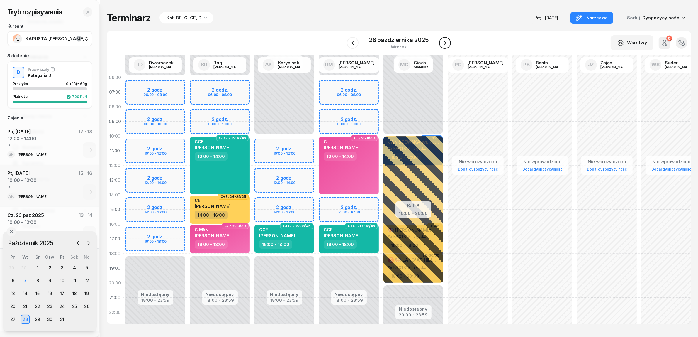
click at [445, 44] on icon "button" at bounding box center [445, 43] width 2 height 4
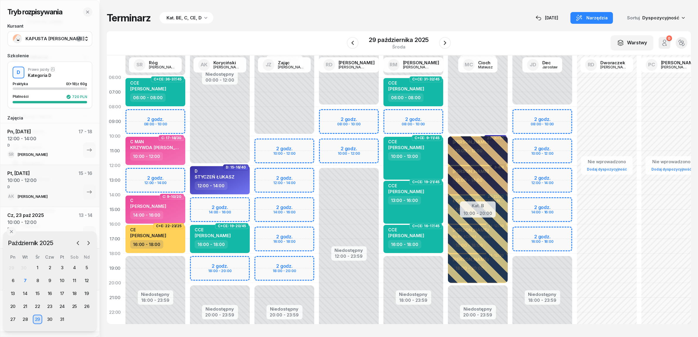
click at [296, 143] on div "Niedostępny 00:00 - 10:00 Niedostępny 20:00 - 23:59 2 godz. 10:00 - 12:00 2 god…" at bounding box center [284, 209] width 65 height 279
select select "10"
select select "12"
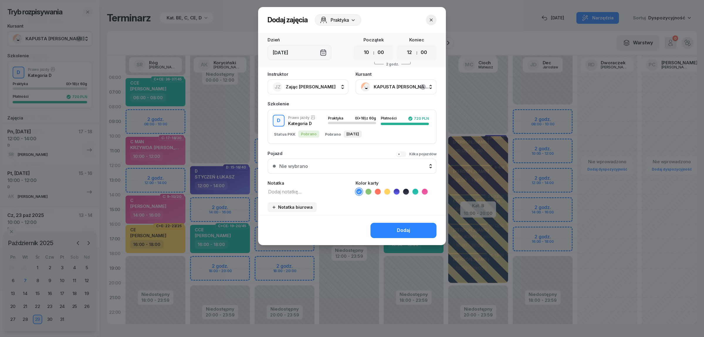
click at [431, 17] on icon "button" at bounding box center [431, 20] width 6 height 6
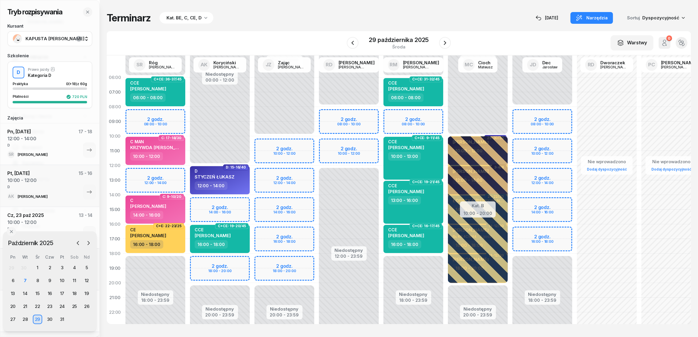
click at [167, 111] on div "Niedostępny 00:00 - 06:00 Niedostępny 18:00 - 23:59 2 godz. 08:00 - 10:00 2 god…" at bounding box center [155, 209] width 65 height 279
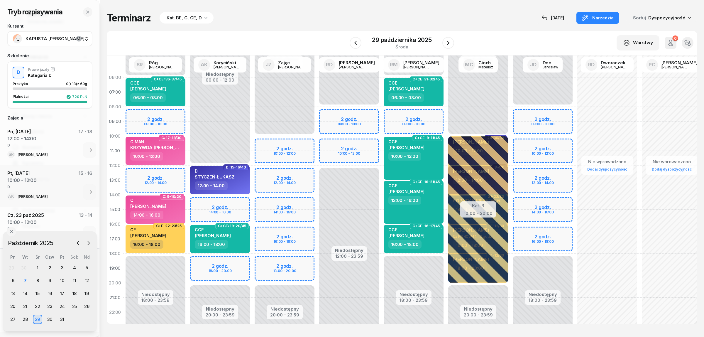
select select "08"
select select "10"
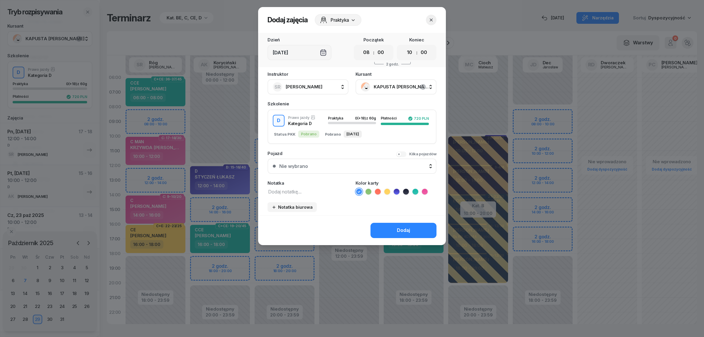
click at [277, 188] on textarea at bounding box center [307, 191] width 81 height 8
type textarea "D"
click at [430, 18] on icon "button" at bounding box center [431, 20] width 6 height 6
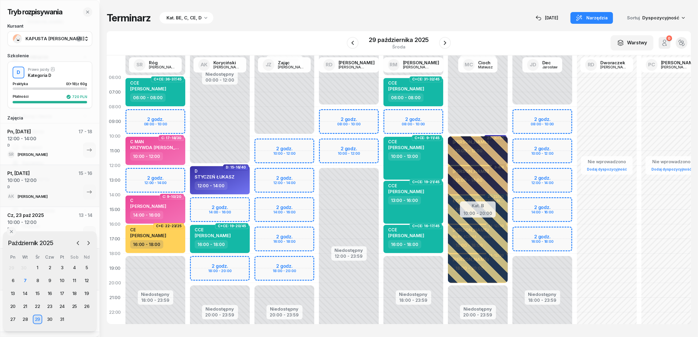
click at [241, 201] on div "Niedostępny 00:00 - 12:00 Niedostępny 20:00 - 23:59 2 godz. 14:00 - 16:00 2 god…" at bounding box center [220, 209] width 65 height 279
select select "14"
select select "16"
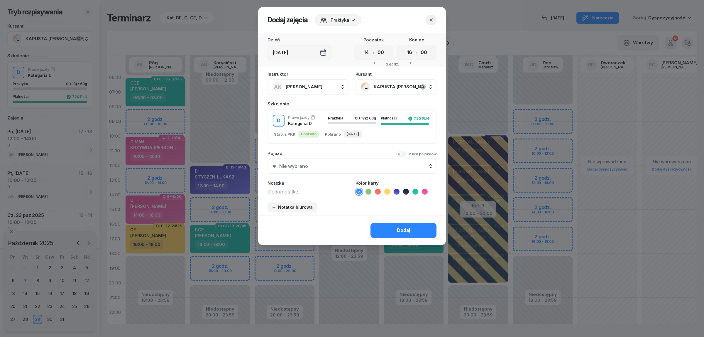
click at [286, 191] on textarea at bounding box center [307, 191] width 81 height 8
type textarea "D"
click at [396, 190] on icon at bounding box center [396, 191] width 3 height 2
click at [391, 228] on button "Dodaj" at bounding box center [403, 230] width 66 height 15
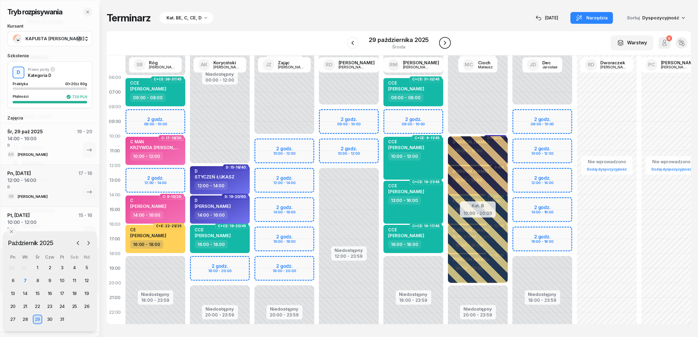
click at [446, 43] on icon "button" at bounding box center [445, 42] width 7 height 7
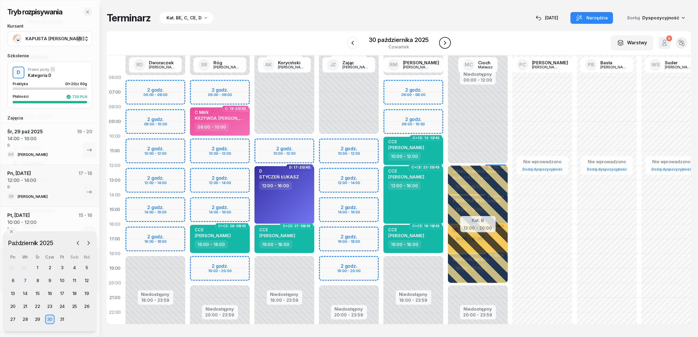
click at [446, 43] on icon "button" at bounding box center [445, 43] width 2 height 4
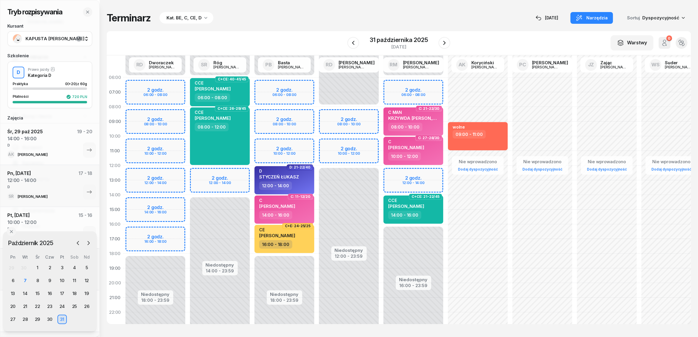
click at [296, 141] on div "Niedostępny 00:00 - 06:00 Niedostępny 18:00 - 23:59 2 godz. 06:00 - 08:00 2 god…" at bounding box center [284, 209] width 65 height 279
select select "10"
select select "12"
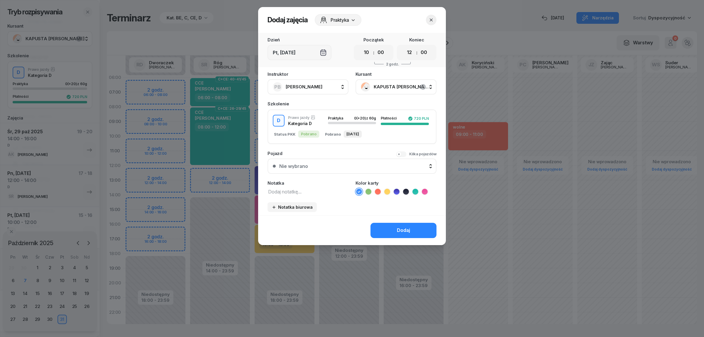
click at [279, 190] on textarea at bounding box center [307, 191] width 81 height 8
type textarea "D"
click at [395, 189] on icon at bounding box center [397, 192] width 6 height 6
click at [391, 228] on button "Dodaj" at bounding box center [403, 230] width 66 height 15
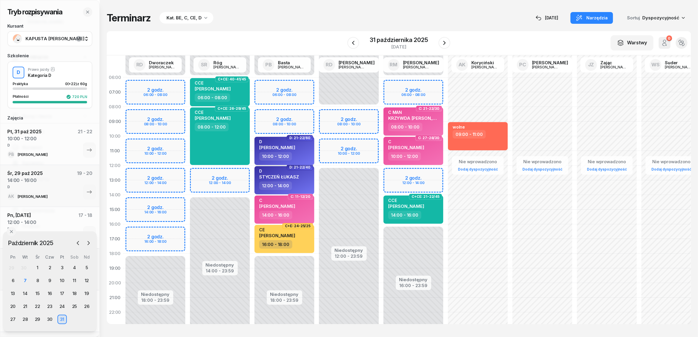
click at [289, 146] on span "[PERSON_NAME]" at bounding box center [277, 148] width 36 height 6
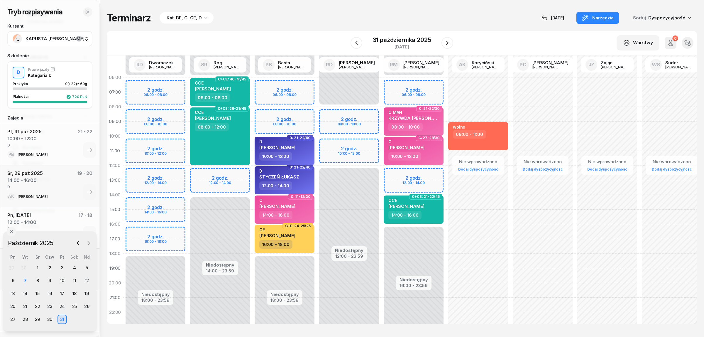
select select "10"
select select "12"
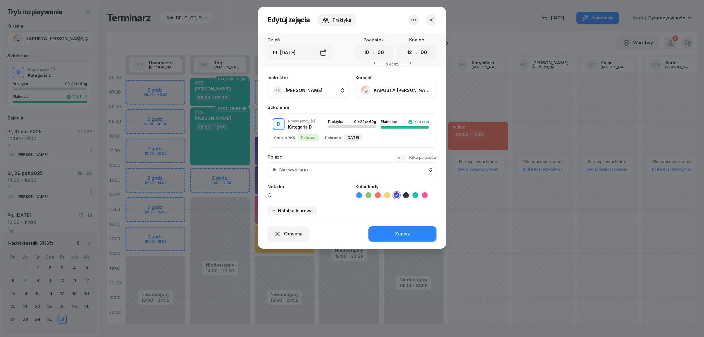
click at [429, 18] on icon "button" at bounding box center [431, 20] width 6 height 6
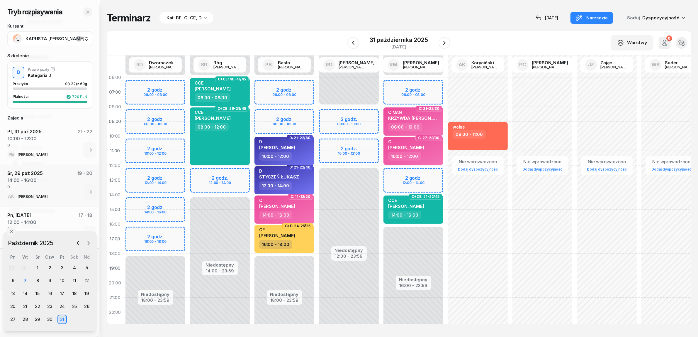
click at [300, 150] on div "D [PERSON_NAME]" at bounding box center [285, 145] width 52 height 13
select select "10"
select select "12"
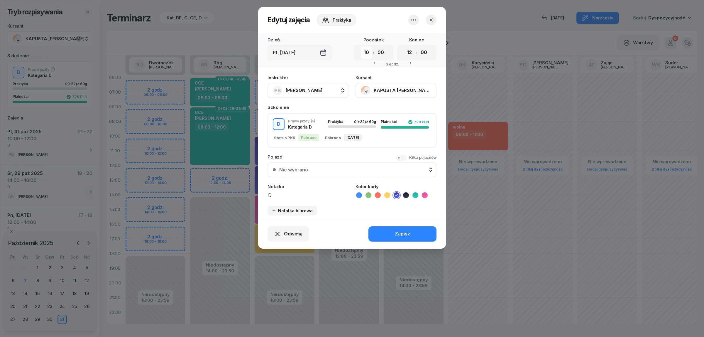
click at [367, 52] on select "00 01 02 03 04 05 06 07 08 09 10 11 12 13 14 15 16 17 18 19 20 21 22 23" at bounding box center [366, 52] width 11 height 12
click at [429, 17] on icon "button" at bounding box center [431, 20] width 6 height 6
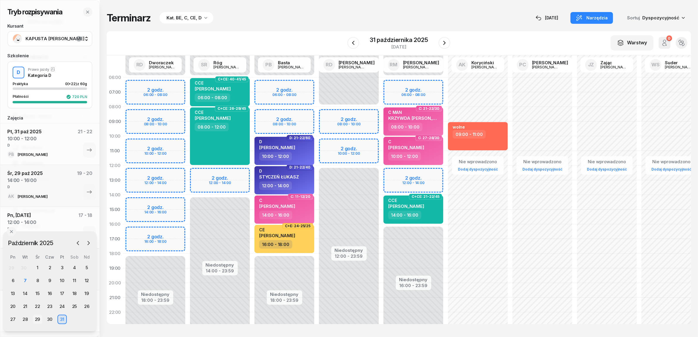
click at [38, 316] on div "29" at bounding box center [37, 318] width 9 height 9
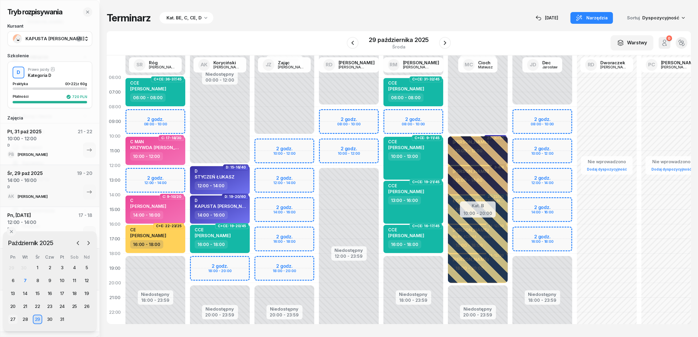
click at [17, 318] on div "27" at bounding box center [12, 318] width 9 height 9
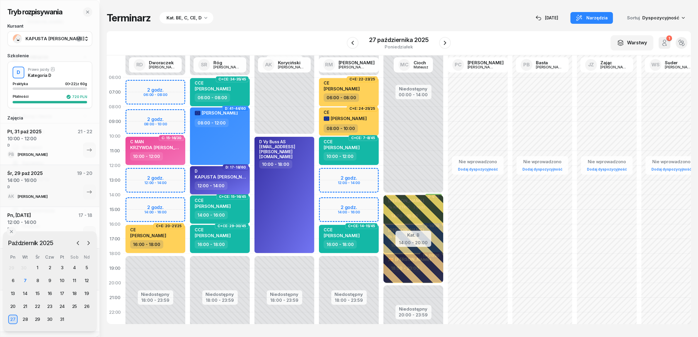
click at [207, 176] on span "KAPUSTA [PERSON_NAME]" at bounding box center [224, 177] width 59 height 6
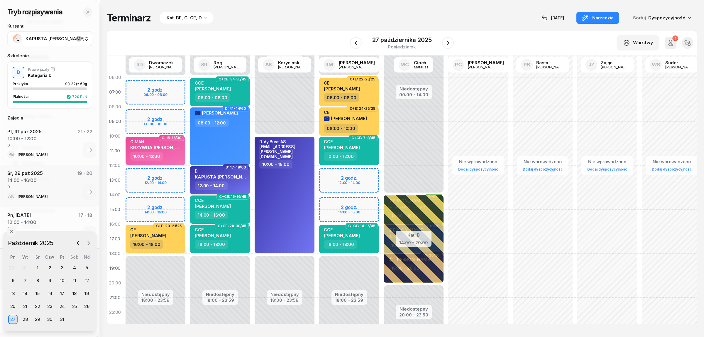
select select "12"
select select "14"
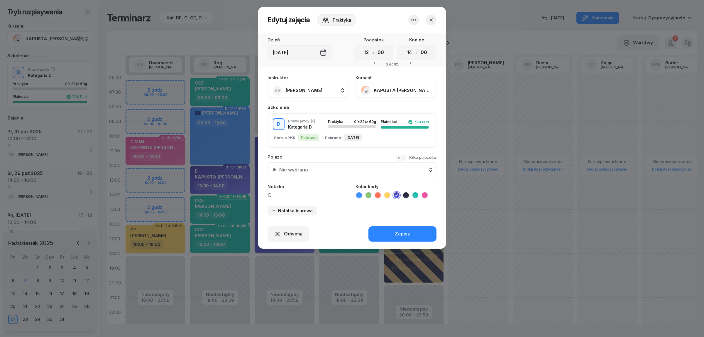
click at [395, 89] on button "KAPUSTA [PERSON_NAME]" at bounding box center [395, 90] width 81 height 15
click at [387, 109] on div "Otwórz profil" at bounding box center [374, 110] width 28 height 8
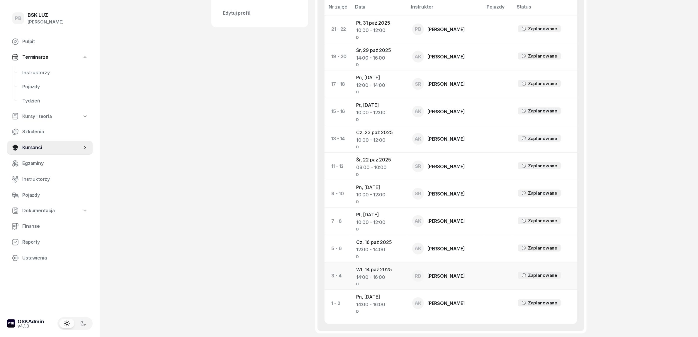
scroll to position [330, 0]
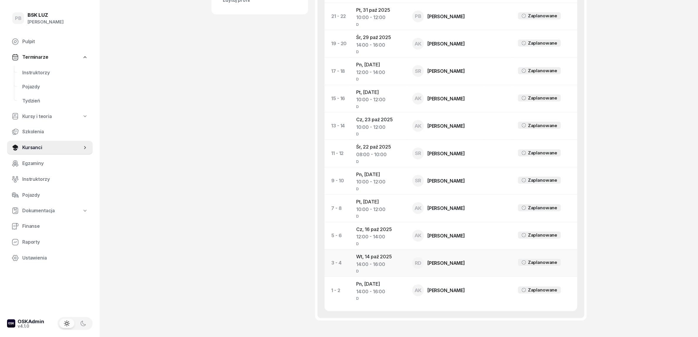
click at [363, 256] on td "[DATE] 14:00 - 16:00 D" at bounding box center [380, 262] width 56 height 27
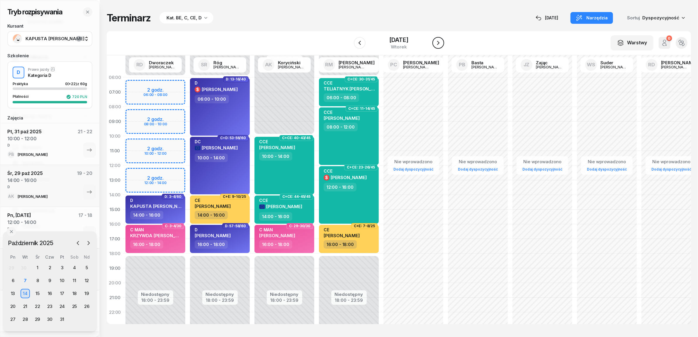
click at [442, 41] on icon "button" at bounding box center [438, 42] width 7 height 7
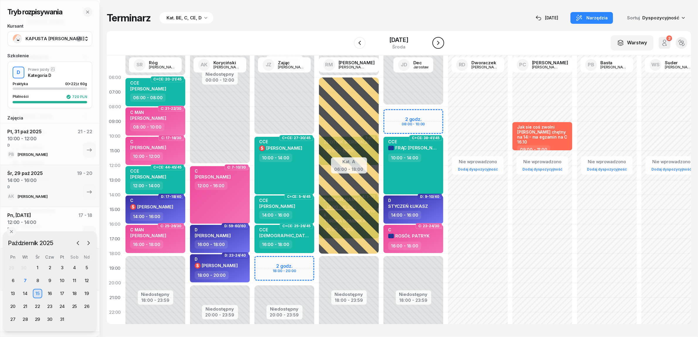
click at [442, 41] on icon "button" at bounding box center [438, 42] width 7 height 7
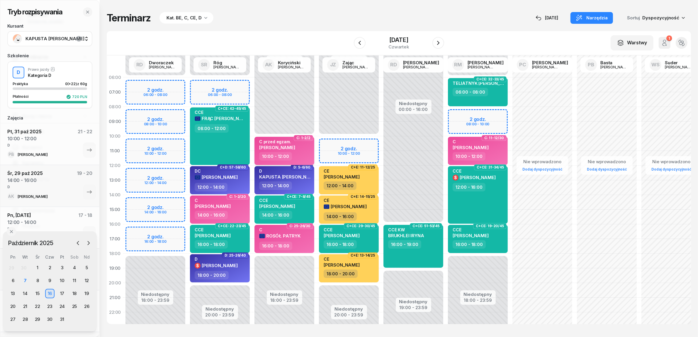
click at [305, 148] on div "C przed egzam. [PERSON_NAME]" at bounding box center [285, 145] width 52 height 13
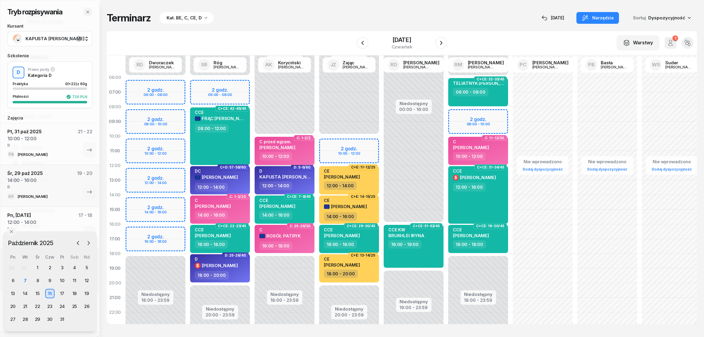
select select "10"
select select "12"
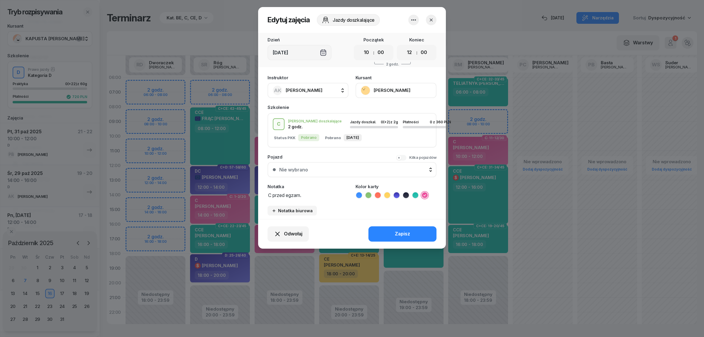
click at [332, 92] on button "AK [PERSON_NAME]" at bounding box center [307, 90] width 81 height 15
type input "zaj"
click at [320, 127] on div "JZ Zając [PERSON_NAME]" at bounding box center [311, 129] width 70 height 9
click at [384, 226] on button "Zapisz" at bounding box center [402, 233] width 68 height 15
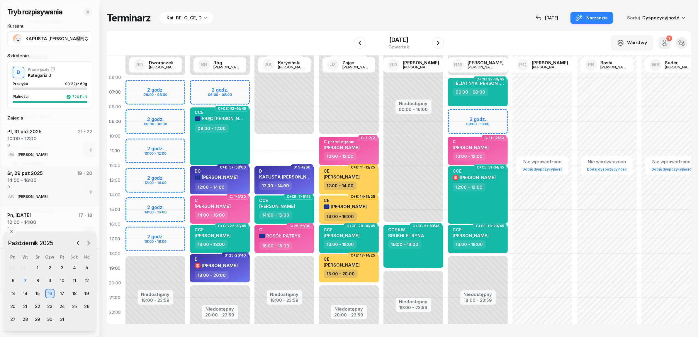
click at [302, 179] on div "D KAPUSTA [PERSON_NAME]" at bounding box center [285, 174] width 52 height 13
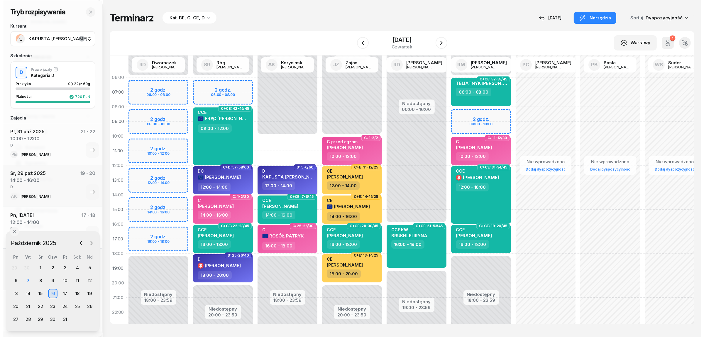
select select "12"
select select "14"
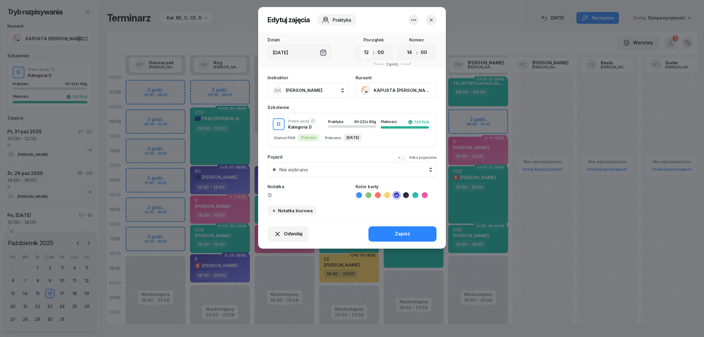
click at [363, 51] on select "00 01 02 03 04 05 06 07 08 09 10 11 12 13 14 15 16 17 18 19 20 21 22 23" at bounding box center [366, 52] width 11 height 12
select select "10"
click at [361, 46] on select "00 01 02 03 04 05 06 07 08 09 10 11 12 13 14 15 16 17 18 19 20 21 22 23" at bounding box center [366, 52] width 11 height 12
click at [384, 230] on button "Zapisz" at bounding box center [402, 233] width 68 height 15
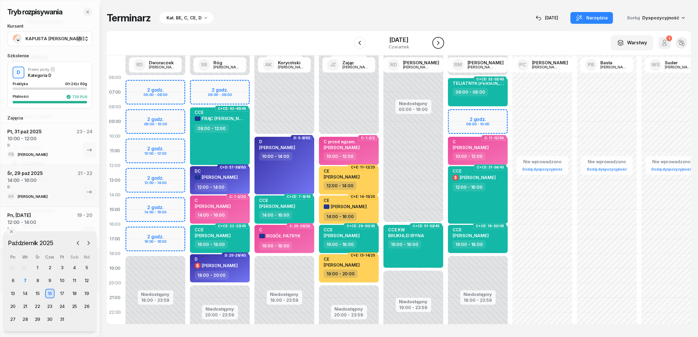
click at [442, 41] on icon "button" at bounding box center [438, 42] width 7 height 7
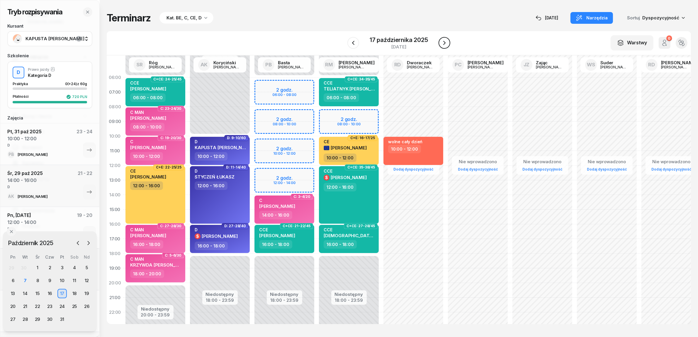
click at [445, 41] on icon "button" at bounding box center [444, 42] width 7 height 7
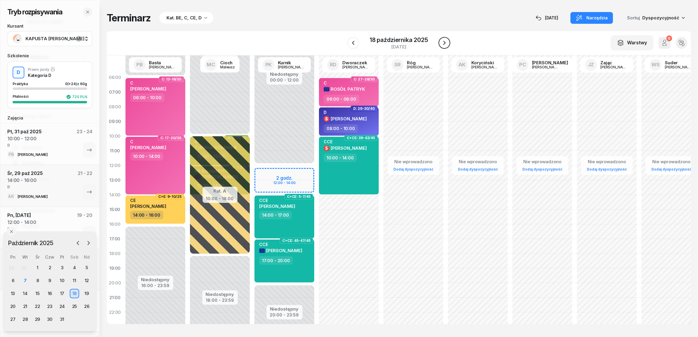
click at [445, 41] on icon "button" at bounding box center [444, 42] width 7 height 7
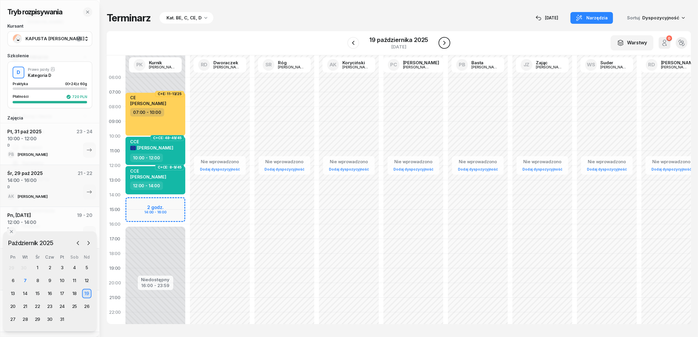
click at [445, 41] on icon "button" at bounding box center [444, 42] width 7 height 7
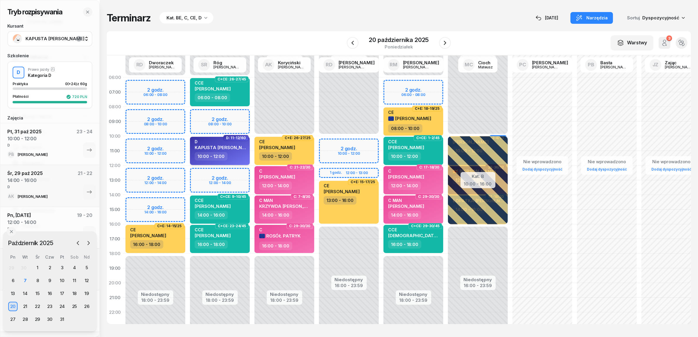
click at [241, 153] on div "10:00 - 12:00" at bounding box center [221, 156] width 52 height 9
select select "10"
select select "12"
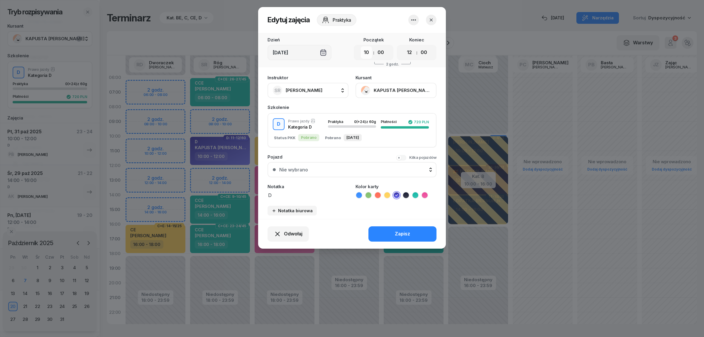
drag, startPoint x: 364, startPoint y: 53, endPoint x: 364, endPoint y: 57, distance: 4.4
click at [364, 53] on select "00 01 02 03 04 05 06 07 08 09 10 11 12 13 14 15 16 17 18 19 20 21 22 23" at bounding box center [366, 52] width 11 height 12
select select "08"
click at [361, 46] on select "00 01 02 03 04 05 06 07 08 09 10 11 12 13 14 15 16 17 18 19 20 21 22 23" at bounding box center [366, 52] width 11 height 12
click at [385, 231] on button "Zapisz" at bounding box center [402, 233] width 68 height 15
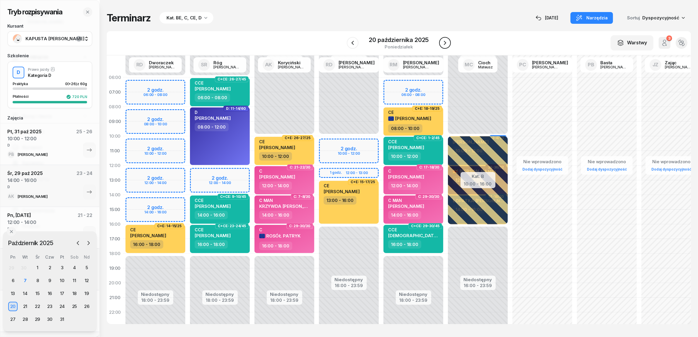
click at [442, 40] on icon "button" at bounding box center [445, 42] width 7 height 7
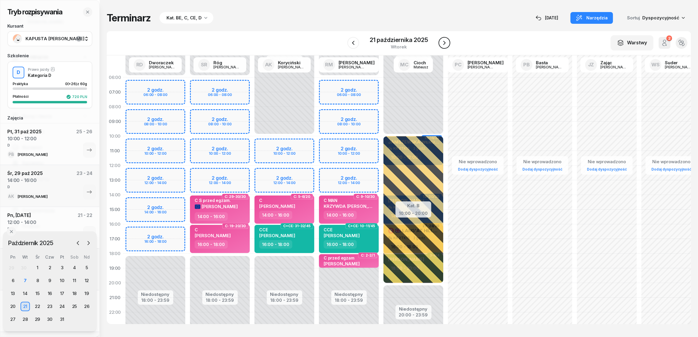
click at [442, 40] on icon "button" at bounding box center [444, 42] width 7 height 7
click at [442, 40] on icon "button" at bounding box center [445, 42] width 7 height 7
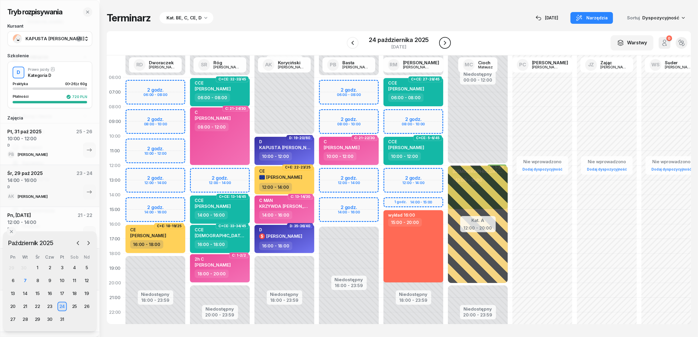
click at [448, 44] on icon "button" at bounding box center [445, 42] width 7 height 7
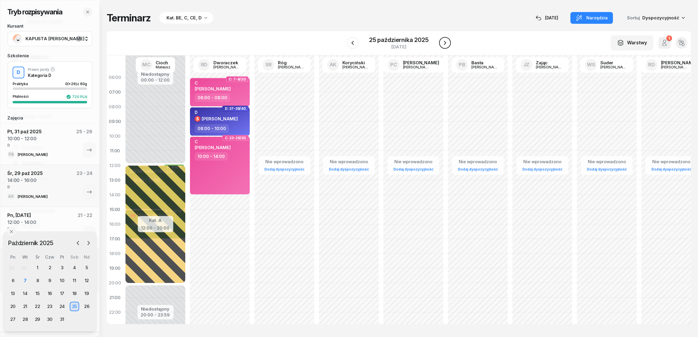
click at [448, 44] on icon "button" at bounding box center [445, 42] width 7 height 7
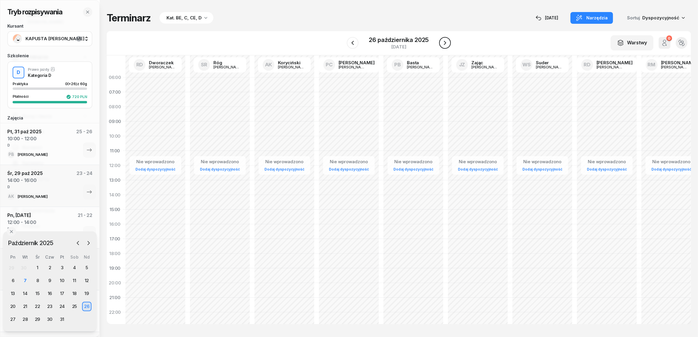
click at [448, 44] on icon "button" at bounding box center [445, 42] width 7 height 7
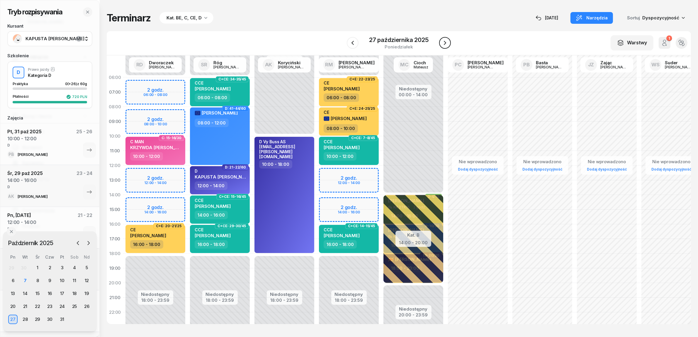
click at [447, 40] on icon "button" at bounding box center [445, 42] width 7 height 7
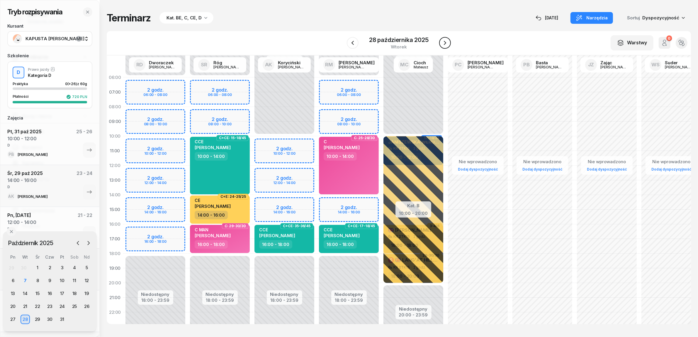
click at [447, 40] on icon "button" at bounding box center [445, 42] width 7 height 7
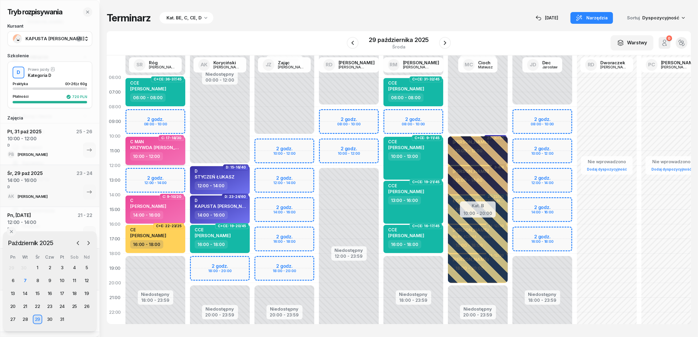
click at [181, 157] on div "10:00 - 12:00" at bounding box center [156, 156] width 52 height 9
select select "10"
select select "12"
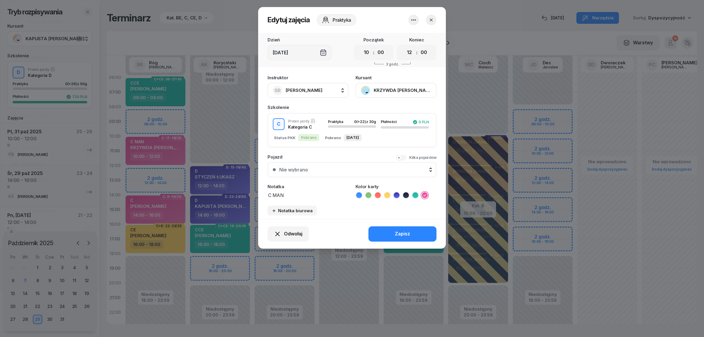
click at [300, 90] on span "[PERSON_NAME]" at bounding box center [304, 90] width 37 height 6
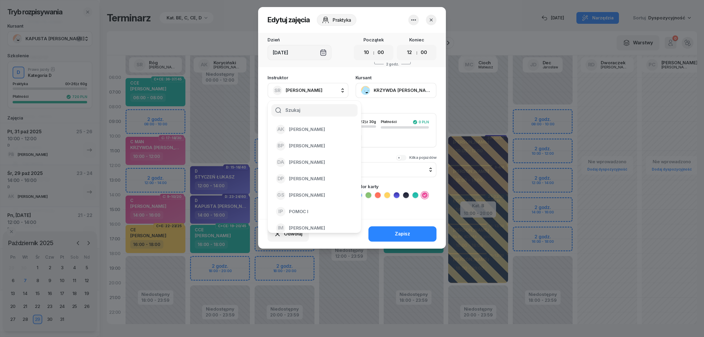
click at [430, 16] on button "button" at bounding box center [431, 20] width 11 height 11
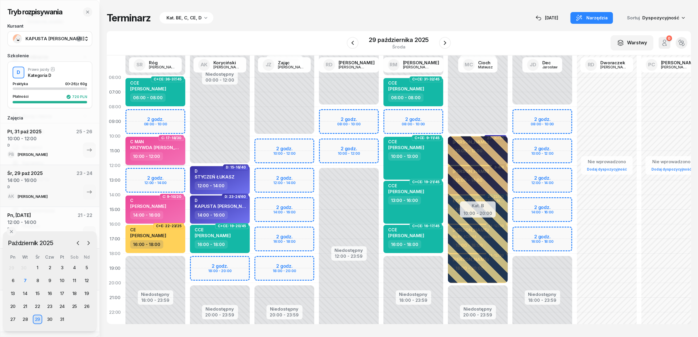
click at [171, 158] on div "10:00 - 12:00" at bounding box center [156, 156] width 52 height 9
select select "10"
select select "12"
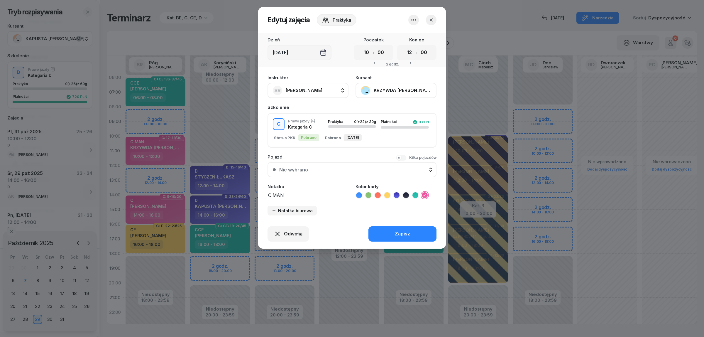
click at [301, 90] on span "[PERSON_NAME]" at bounding box center [304, 90] width 37 height 6
type input "darm"
click at [310, 129] on span "[PERSON_NAME]" at bounding box center [307, 130] width 36 height 8
click at [380, 228] on button "Zapisz" at bounding box center [402, 233] width 68 height 15
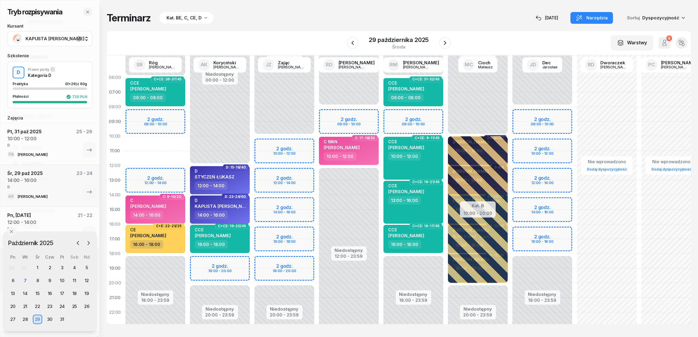
click at [239, 207] on div "D KAPUSTA [PERSON_NAME]" at bounding box center [221, 204] width 52 height 13
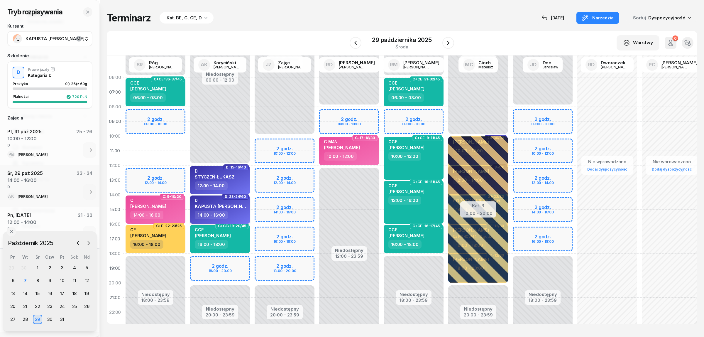
select select "14"
select select "16"
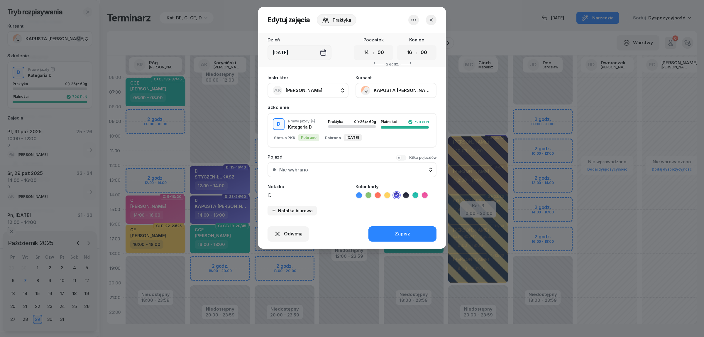
click at [303, 91] on span "[PERSON_NAME]" at bounding box center [304, 90] width 37 height 6
type input "róg"
click at [315, 126] on span "[PERSON_NAME]" at bounding box center [307, 130] width 36 height 8
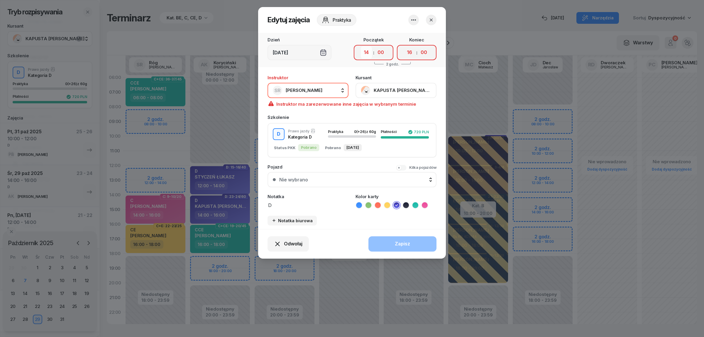
click at [368, 54] on select "00 01 02 03 04 05 06 07 08 09 10 11 12 13 14 15 16 17 18 19 20 21 22 23" at bounding box center [366, 52] width 11 height 12
select select "10"
click at [361, 46] on select "00 01 02 03 04 05 06 07 08 09 10 11 12 13 14 15 16 17 18 19 20 21 22 23" at bounding box center [366, 52] width 11 height 12
click at [406, 55] on select "00 01 02 03 04 05 06 07 08 09 10 11 12 13 14 15 16 17 18 19 20 21 22 23" at bounding box center [409, 52] width 11 height 12
select select "14"
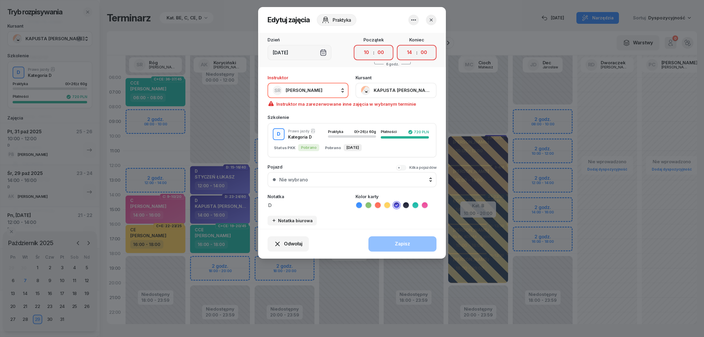
click at [404, 46] on select "00 01 02 03 04 05 06 07 08 09 10 11 12 13 14 15 16 17 18 19 20 21 22 23" at bounding box center [409, 52] width 11 height 12
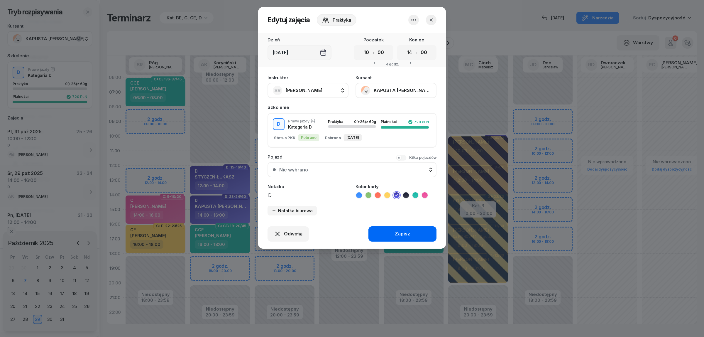
click at [394, 233] on button "Zapisz" at bounding box center [402, 233] width 68 height 15
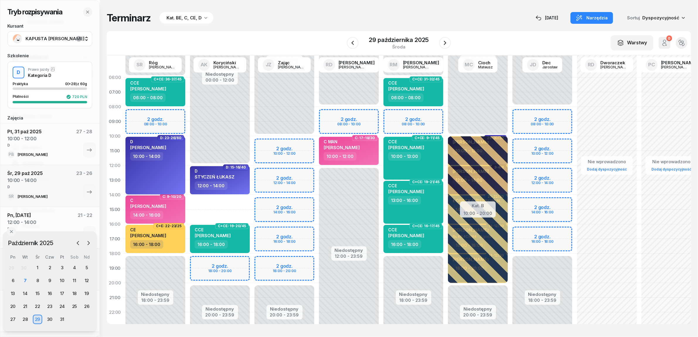
click at [157, 146] on span "[PERSON_NAME]" at bounding box center [148, 148] width 36 height 6
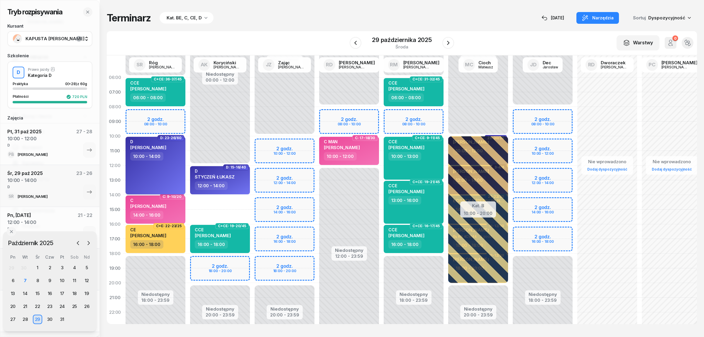
select select "10"
select select "14"
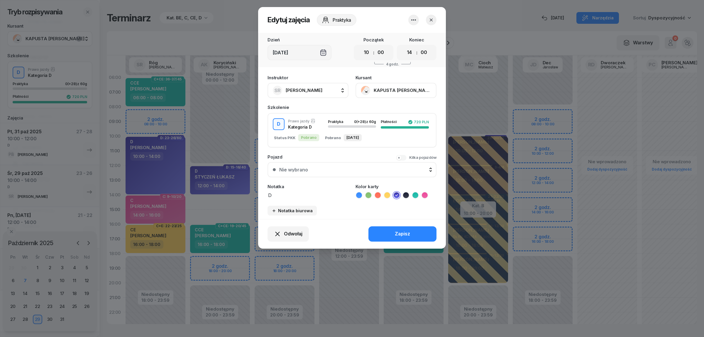
click at [396, 91] on button "KAPUSTA [PERSON_NAME]" at bounding box center [395, 90] width 81 height 15
click at [394, 109] on link "Otwórz profil" at bounding box center [395, 110] width 77 height 15
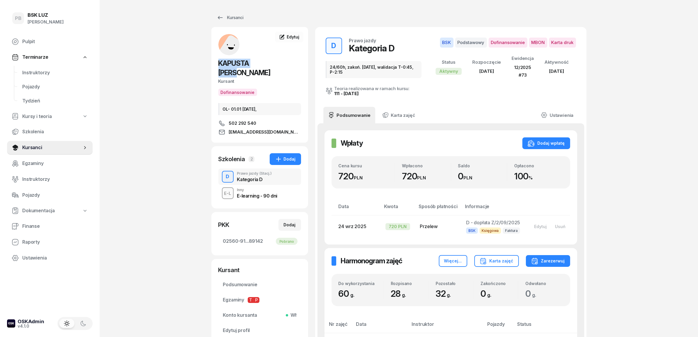
drag, startPoint x: 270, startPoint y: 63, endPoint x: 217, endPoint y: 61, distance: 52.8
click at [217, 61] on div "KAPUSTA [PERSON_NAME] Dofinansowanie OL- 01.01 [DATE], 502 292 540 [EMAIL_ADDRE…" at bounding box center [259, 84] width 97 height 101
copy span "KAPUSTA [PERSON_NAME]"
click at [45, 74] on span "Instruktorzy" at bounding box center [55, 73] width 66 height 8
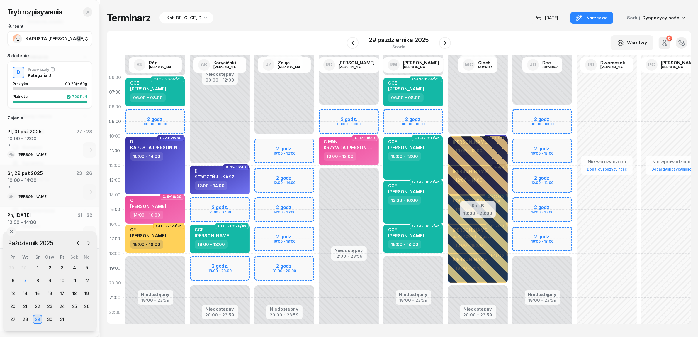
click at [88, 10] on icon "button" at bounding box center [87, 12] width 5 height 5
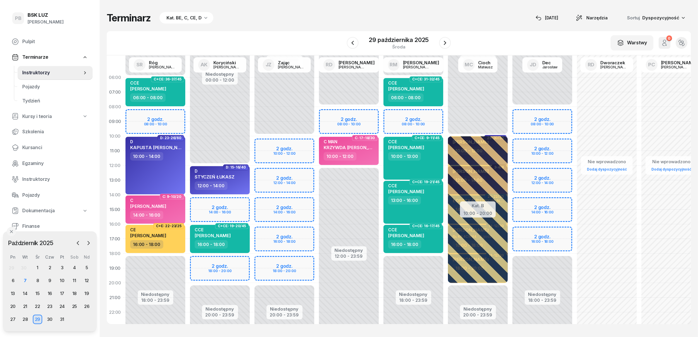
click at [267, 25] on div "Terminarz Kat. BE, C, CE, D [DATE] Narzędzia Sortuj Dyspozycyjność W Wybierz AK…" at bounding box center [399, 168] width 585 height 336
click at [24, 279] on div "7" at bounding box center [25, 280] width 9 height 9
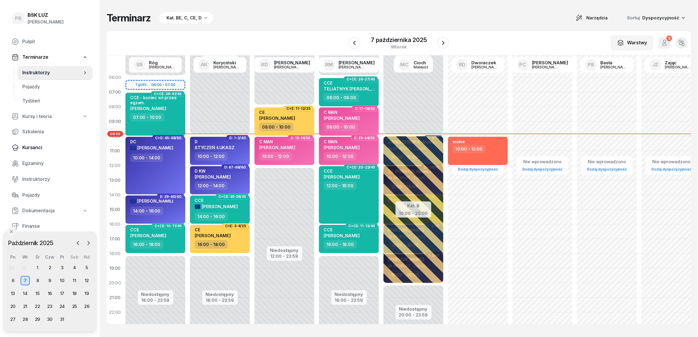
click at [28, 150] on span "Kursanci" at bounding box center [55, 148] width 66 height 8
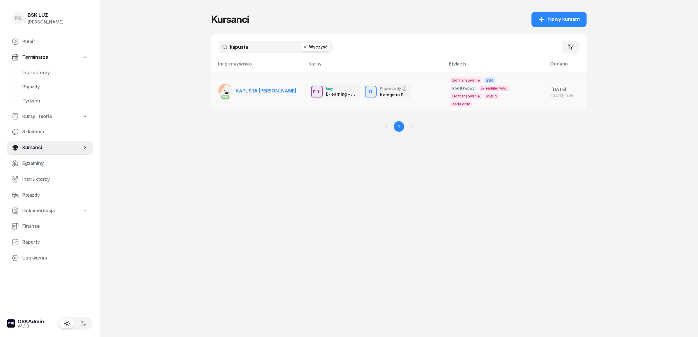
click at [272, 93] on link "PKK KAPUSTA [PERSON_NAME]" at bounding box center [258, 91] width 78 height 14
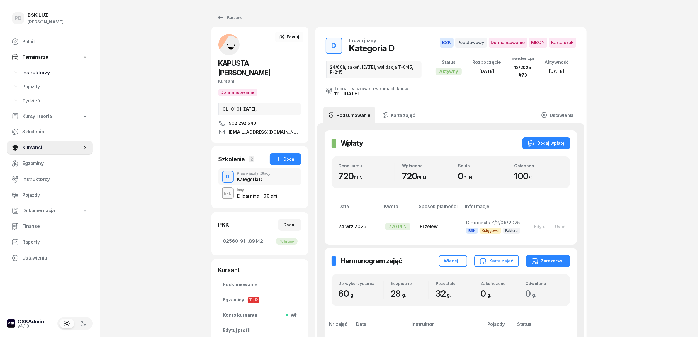
click at [35, 69] on span "Instruktorzy" at bounding box center [55, 73] width 66 height 8
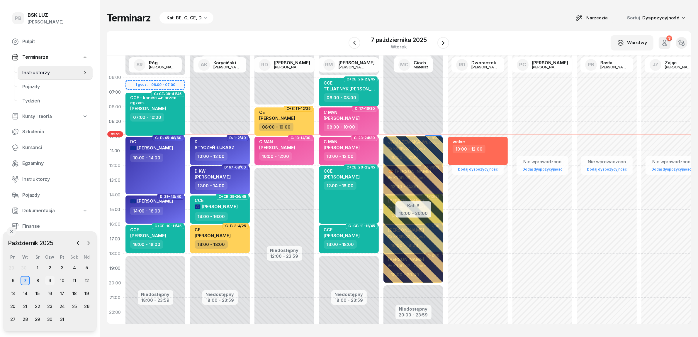
click at [50, 280] on div "9" at bounding box center [49, 280] width 9 height 9
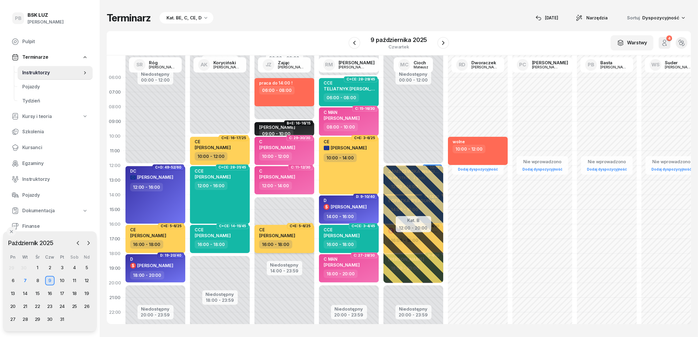
click at [299, 243] on div "16:00 - 18:00" at bounding box center [285, 244] width 52 height 9
select select "16"
select select "18"
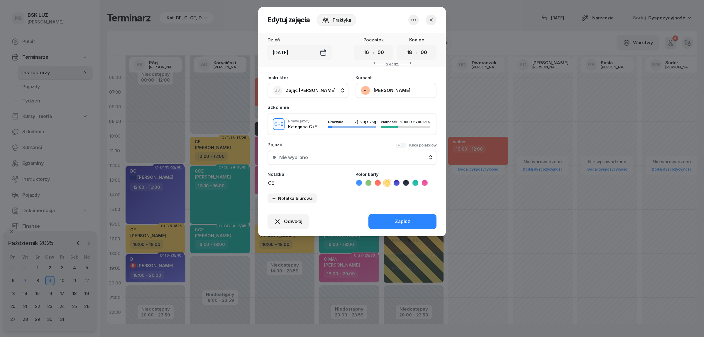
click at [309, 89] on span "Zając [PERSON_NAME]" at bounding box center [311, 90] width 50 height 6
type input "kory"
click at [311, 130] on span "[PERSON_NAME]" at bounding box center [307, 130] width 36 height 8
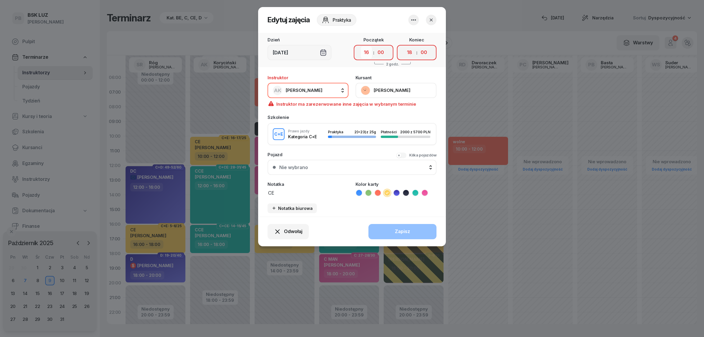
click at [368, 51] on select "00 01 02 03 04 05 06 07 08 09 10 11 12 13 14 15 16 17 18 19 20 21 22 23" at bounding box center [366, 52] width 11 height 12
select select "18"
click at [361, 46] on select "00 01 02 03 04 05 06 07 08 09 10 11 12 13 14 15 16 17 18 19 20 21 22 23" at bounding box center [366, 52] width 11 height 12
drag, startPoint x: 410, startPoint y: 51, endPoint x: 410, endPoint y: 56, distance: 5.0
click at [410, 51] on select "00 01 02 03 04 05 06 07 08 09 10 11 12 13 14 15 16 17 18 19 20 21 22 23" at bounding box center [409, 52] width 11 height 12
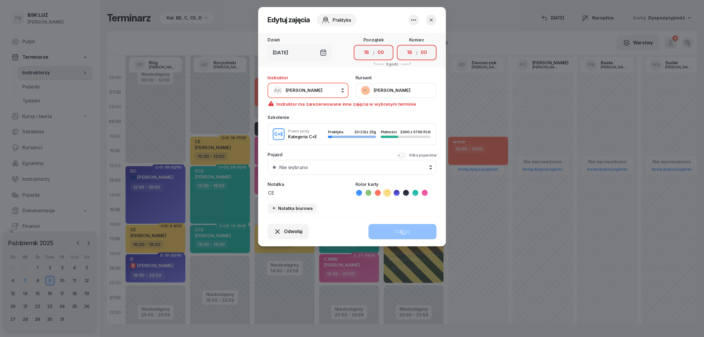
select select "20"
click at [404, 46] on select "00 01 02 03 04 05 06 07 08 09 10 11 12 13 14 15 16 17 18 19 20 21 22 23" at bounding box center [409, 52] width 11 height 12
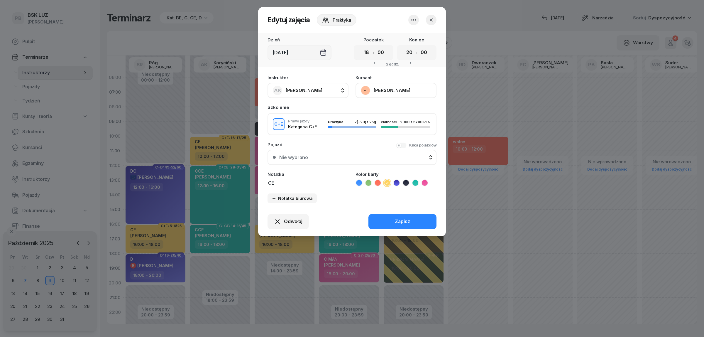
click at [410, 229] on div "Odwołaj Zapisz" at bounding box center [352, 221] width 188 height 30
click at [401, 219] on div "Zapisz" at bounding box center [402, 222] width 15 height 8
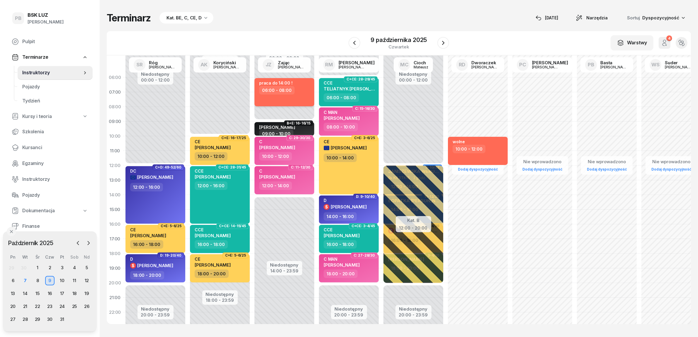
click at [298, 103] on div "praca do 14:00 ! 06:00 - 08:00" at bounding box center [285, 92] width 60 height 28
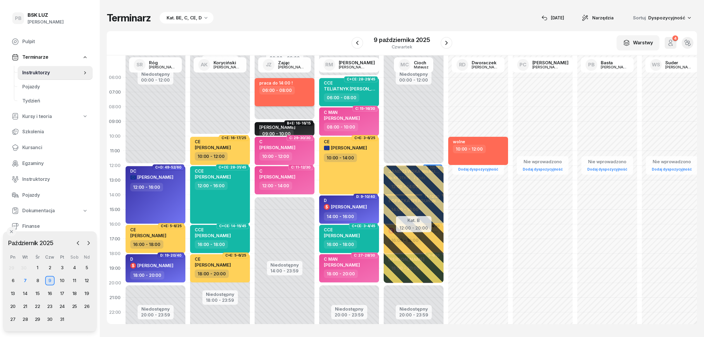
select select "06"
select select "08"
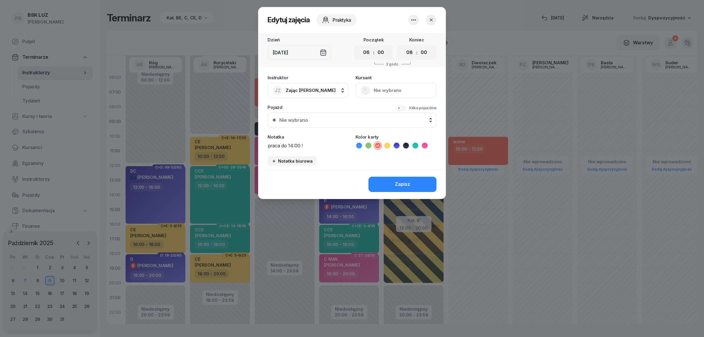
click at [412, 21] on icon "button" at bounding box center [413, 19] width 7 height 7
click at [408, 38] on link "Usuń" at bounding box center [410, 37] width 77 height 15
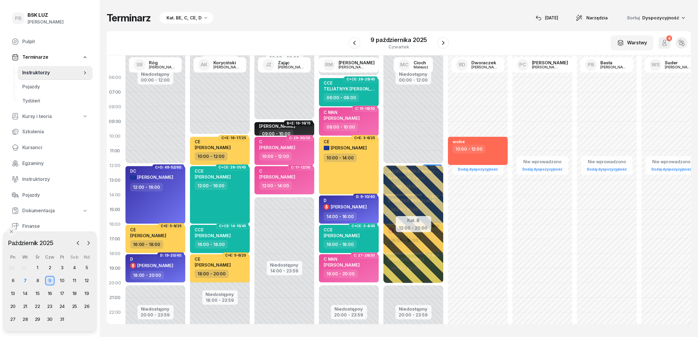
click at [353, 14] on div "Terminarz Kat. BE, C, CE, D [DATE] Narzędzia Sortuj Dyspozycyjność" at bounding box center [399, 18] width 585 height 12
click at [24, 282] on div "7" at bounding box center [25, 280] width 9 height 9
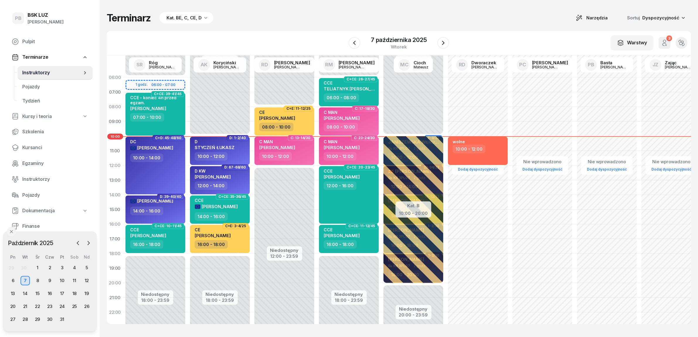
scroll to position [30, 0]
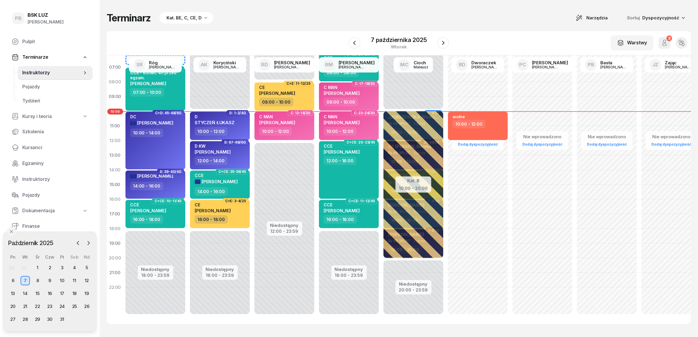
click at [285, 22] on div "Terminarz Kat. BE, C, CE, D Narzędzia Sortuj Dyspozycyjność" at bounding box center [399, 18] width 585 height 12
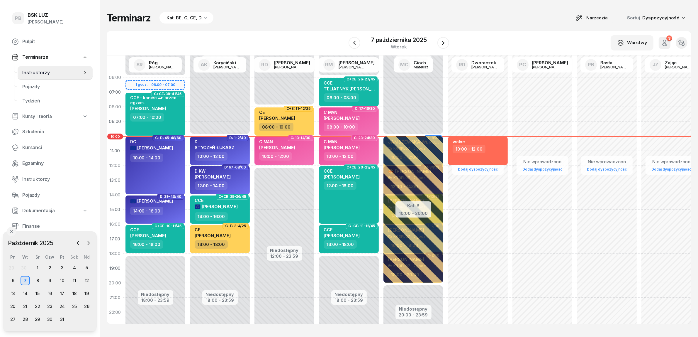
click at [331, 26] on div "Terminarz Kat. BE, C, CE, D Narzędzia Sortuj Dyspozycyjność W Wybierz AK [PERSO…" at bounding box center [399, 168] width 585 height 336
click at [491, 22] on div "Terminarz Kat. BE, C, CE, D Narzędzia Sortuj Dyspozycyjność" at bounding box center [399, 18] width 585 height 12
click at [444, 40] on icon "button" at bounding box center [443, 42] width 7 height 7
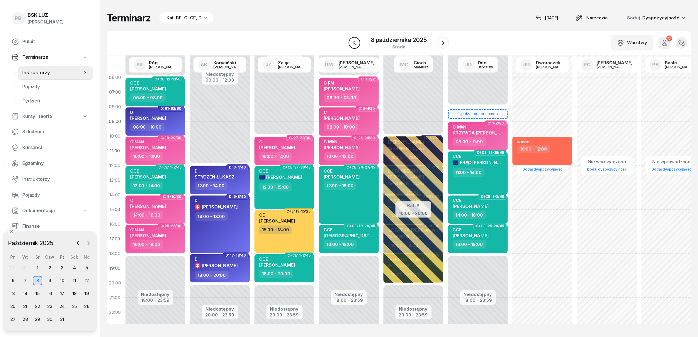
click at [357, 40] on icon "button" at bounding box center [354, 42] width 7 height 7
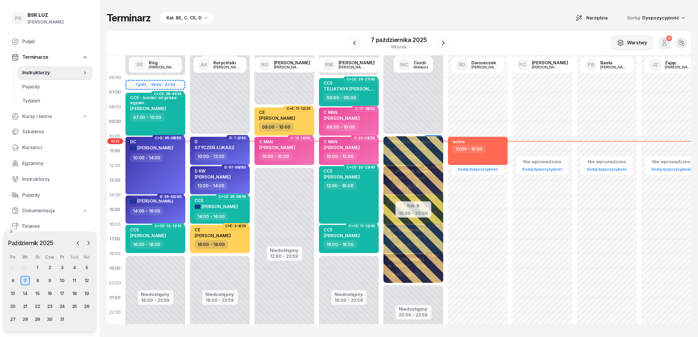
click at [381, 16] on div "Terminarz Kat. BE, C, CE, D Narzędzia Sortuj Dyspozycyjność" at bounding box center [399, 18] width 585 height 12
click at [453, 18] on div "Terminarz Kat. BE, C, CE, D Narzędzia Sortuj Dyspozycyjność" at bounding box center [399, 18] width 585 height 12
